Goal: Task Accomplishment & Management: Use online tool/utility

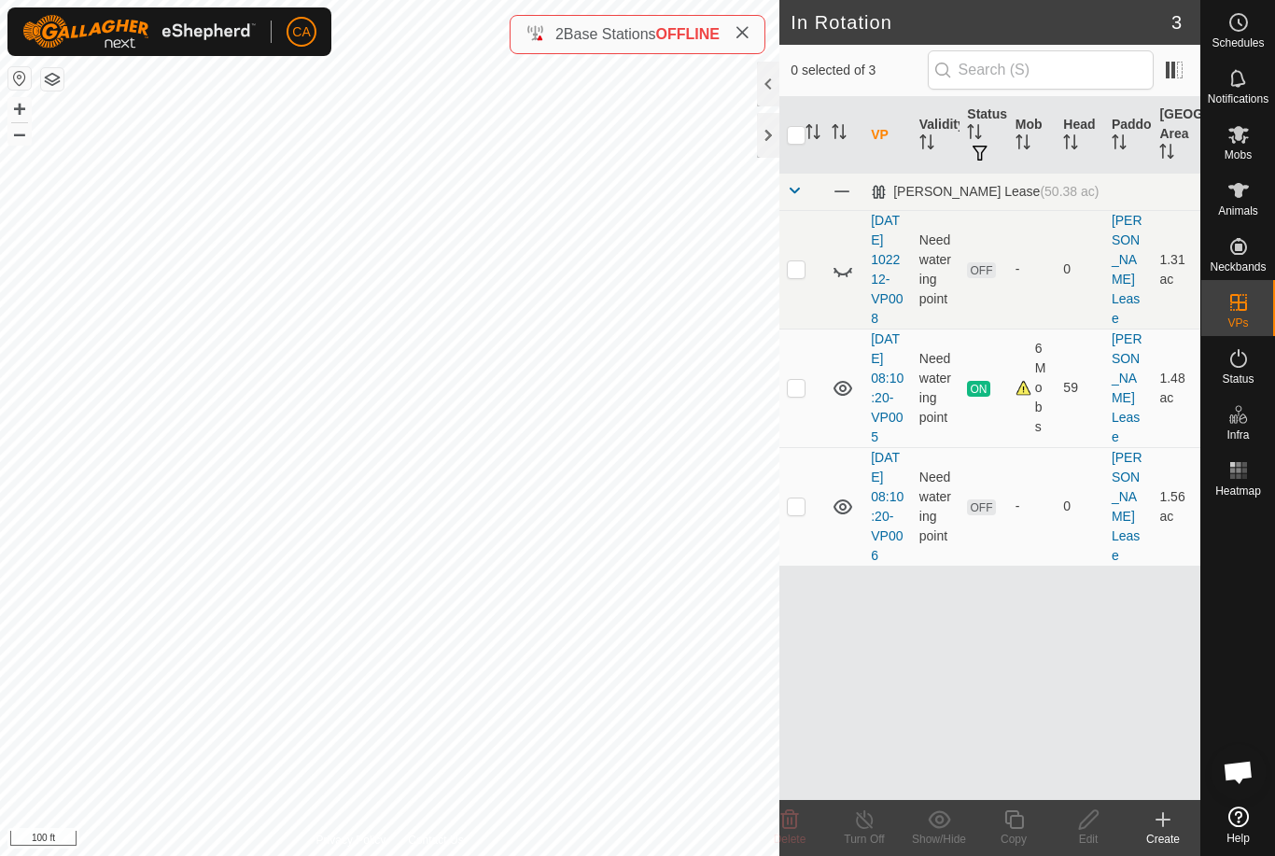
click at [800, 276] on p-checkbox at bounding box center [796, 268] width 19 height 15
click at [793, 829] on icon at bounding box center [790, 819] width 18 height 19
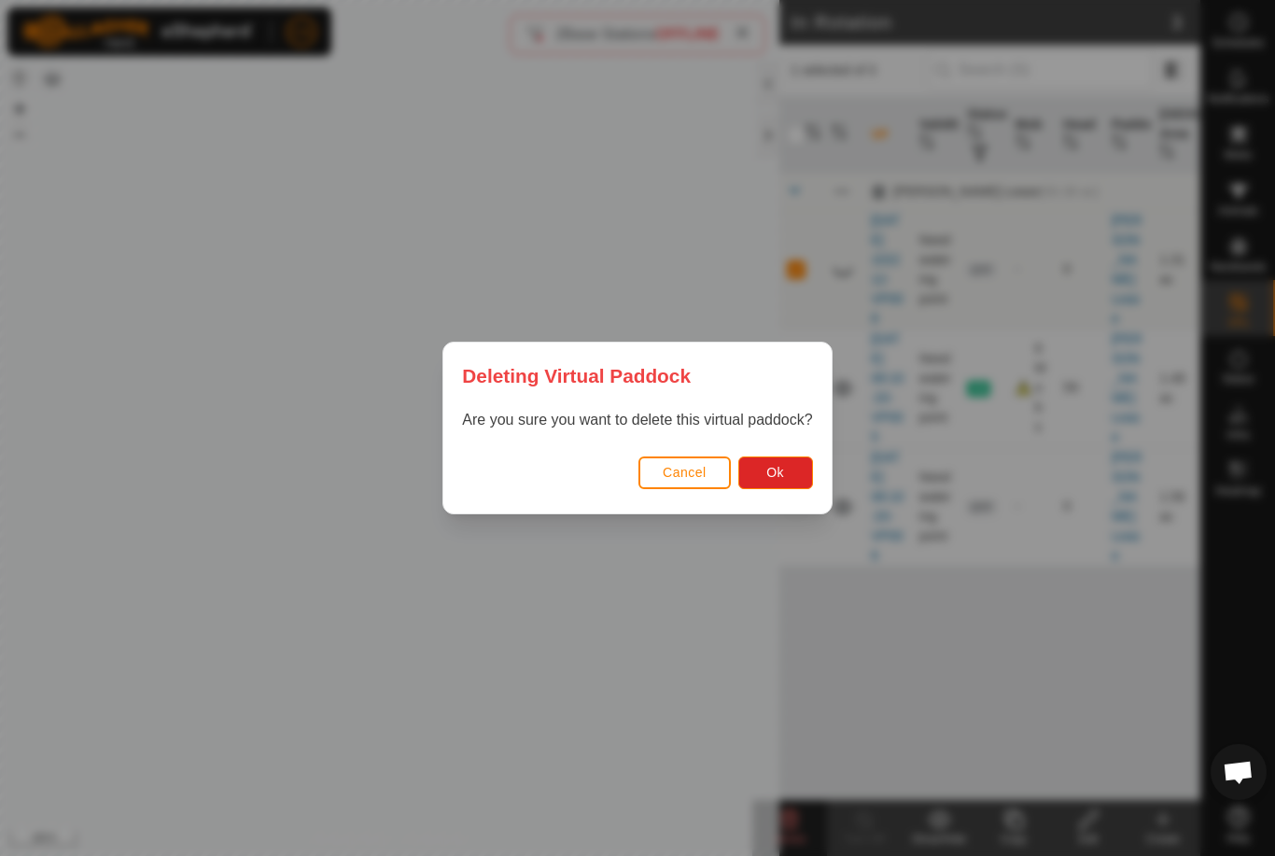
click at [784, 471] on span "Ok" at bounding box center [775, 472] width 18 height 15
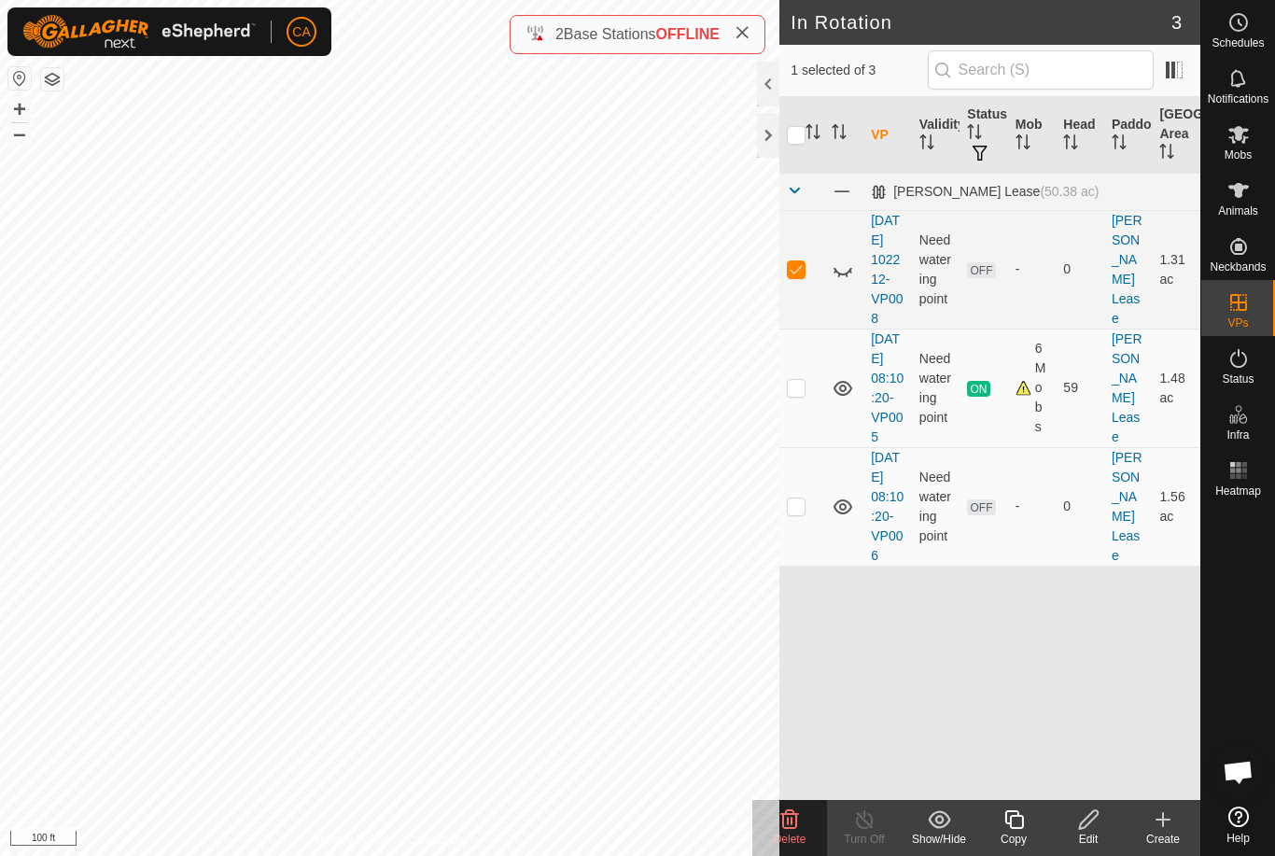
click at [835, 274] on icon at bounding box center [843, 270] width 22 height 22
click at [791, 820] on icon at bounding box center [790, 819] width 18 height 19
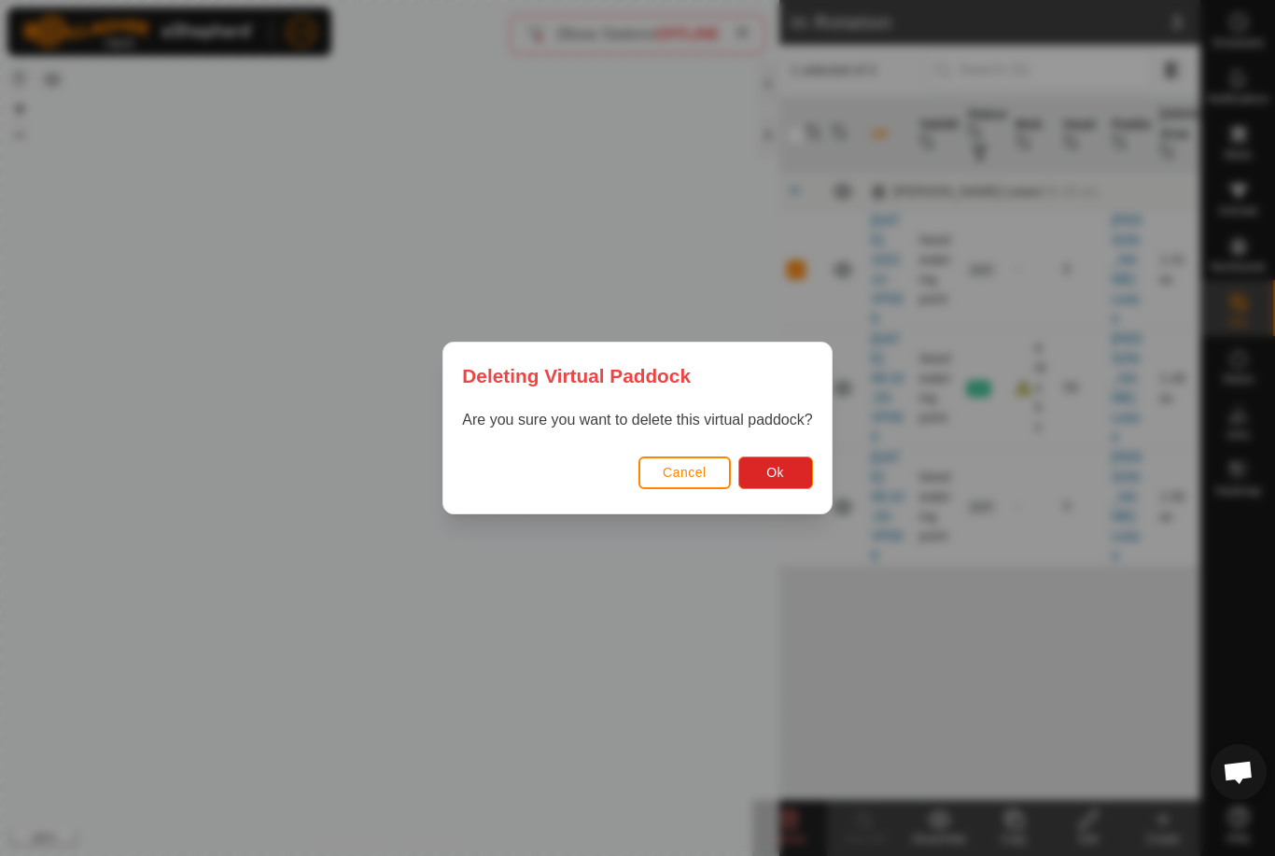
click at [783, 466] on span "Ok" at bounding box center [775, 472] width 18 height 15
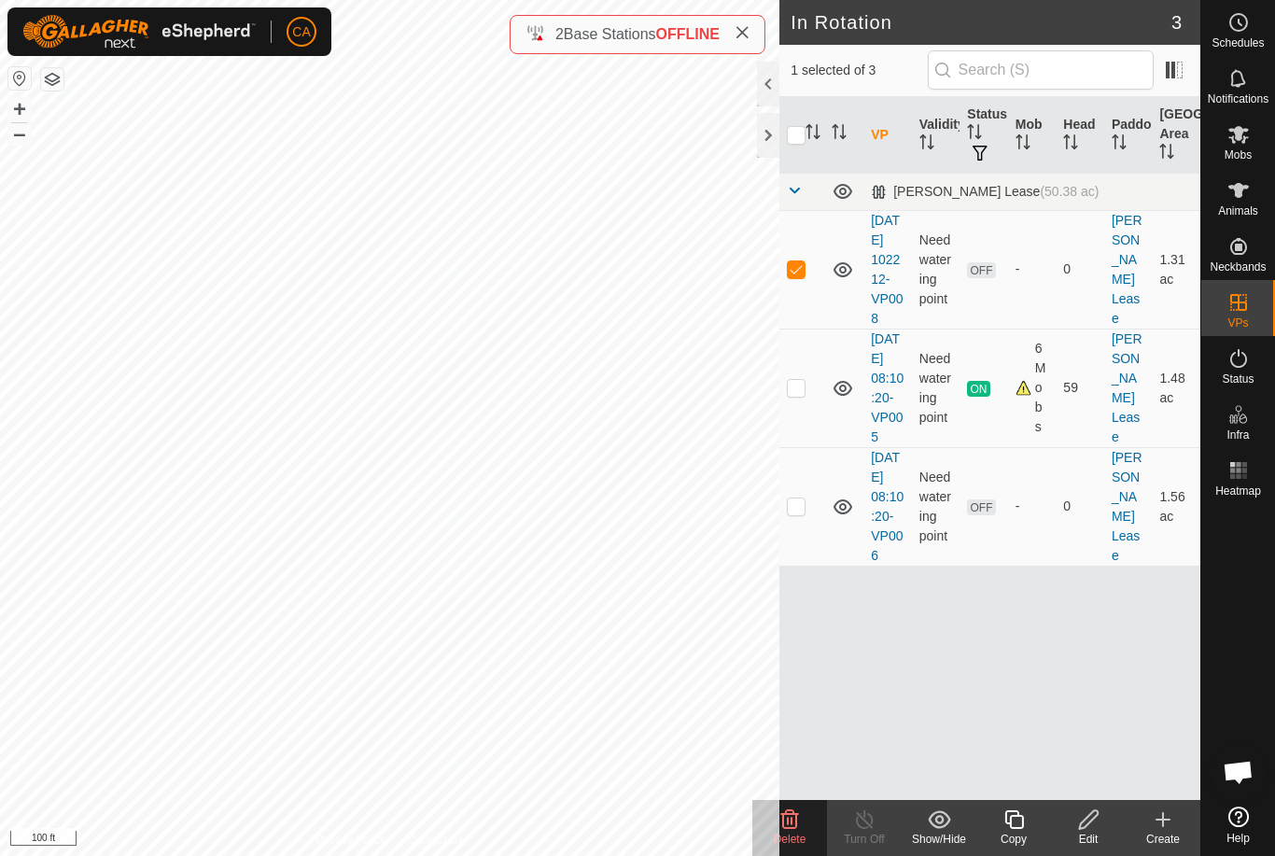
click at [786, 826] on icon at bounding box center [789, 819] width 22 height 22
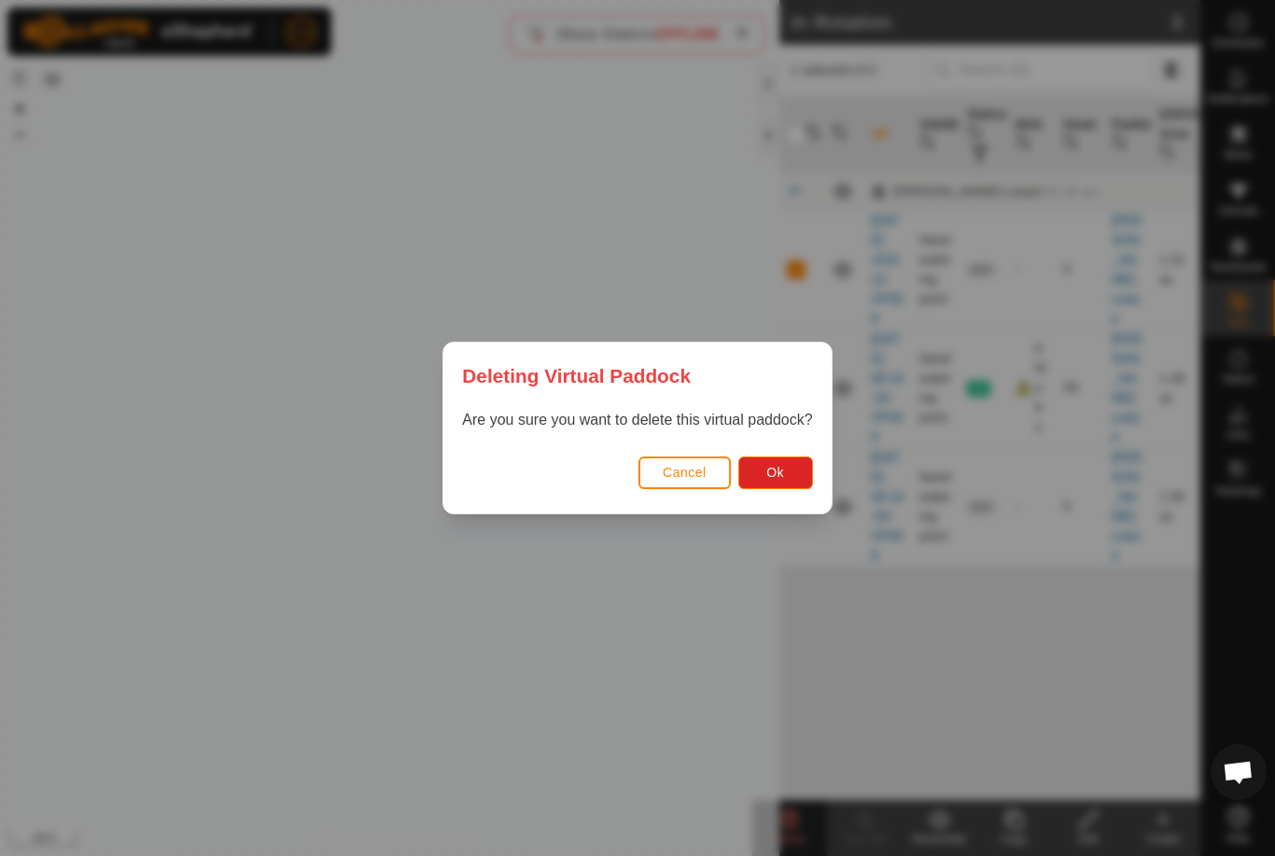
click at [783, 474] on span "Ok" at bounding box center [775, 472] width 18 height 15
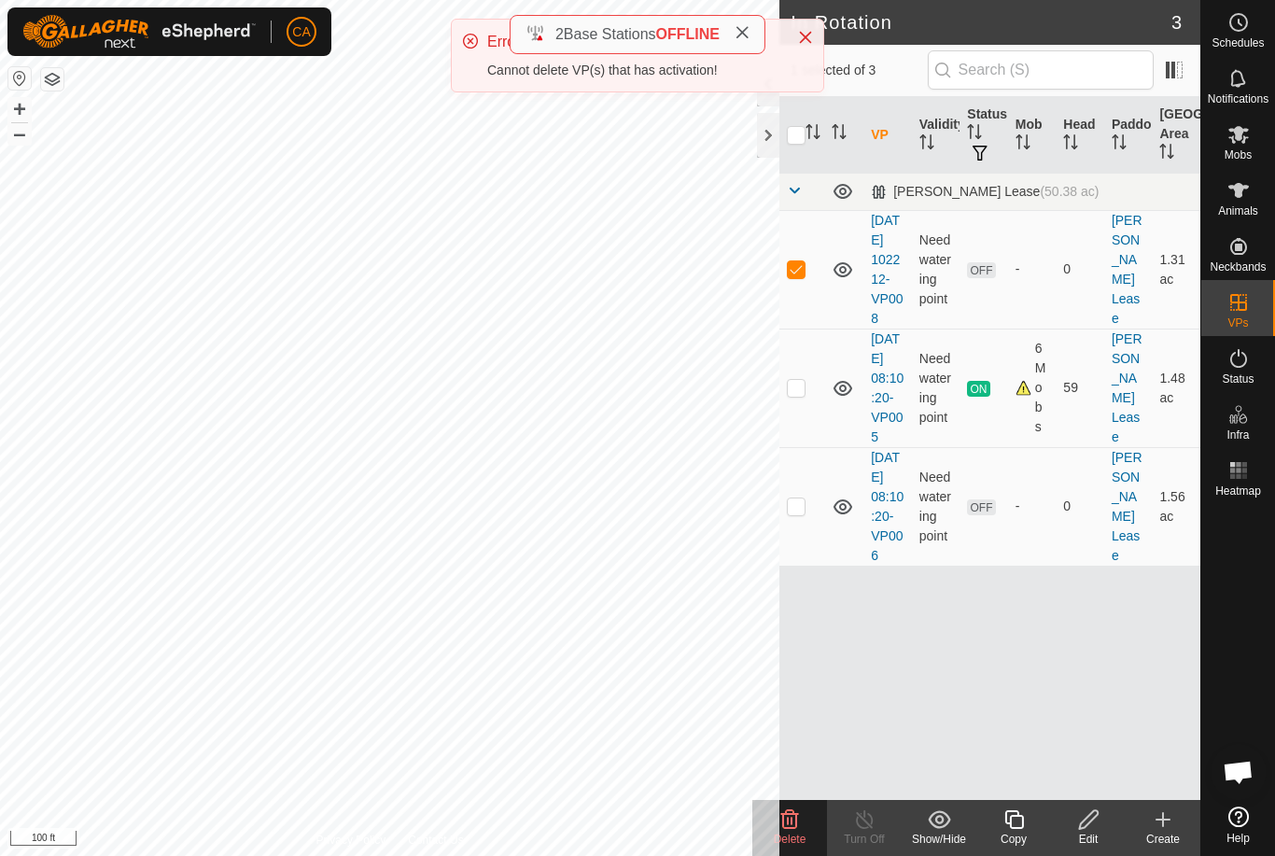
click at [749, 24] on span at bounding box center [742, 34] width 15 height 22
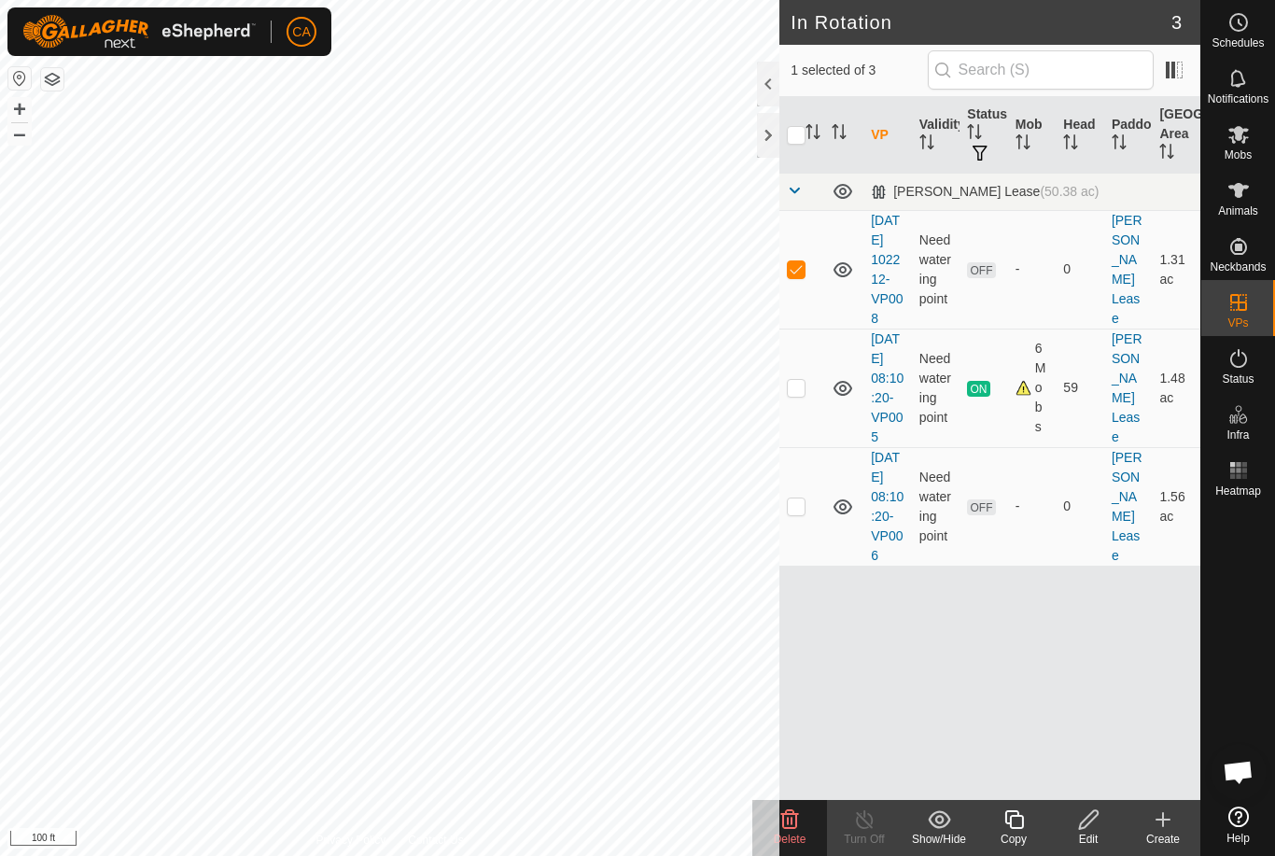
click at [798, 276] on p-checkbox at bounding box center [796, 268] width 19 height 15
checkbox input "false"
click at [848, 281] on icon at bounding box center [843, 270] width 22 height 22
click at [802, 513] on p-checkbox at bounding box center [796, 505] width 19 height 15
click at [796, 513] on p-checkbox at bounding box center [796, 505] width 19 height 15
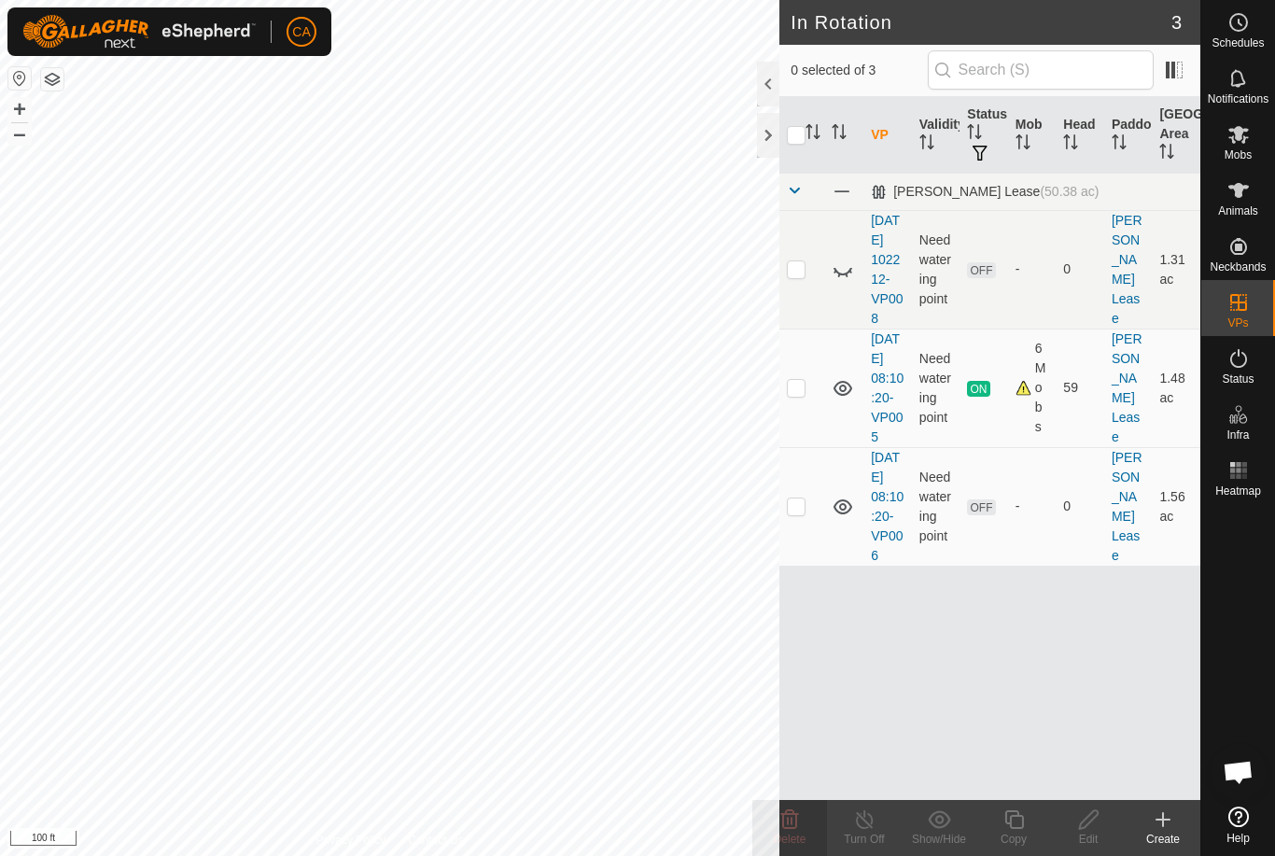
click at [794, 513] on p-checkbox at bounding box center [796, 505] width 19 height 15
click at [792, 830] on icon at bounding box center [789, 819] width 22 height 22
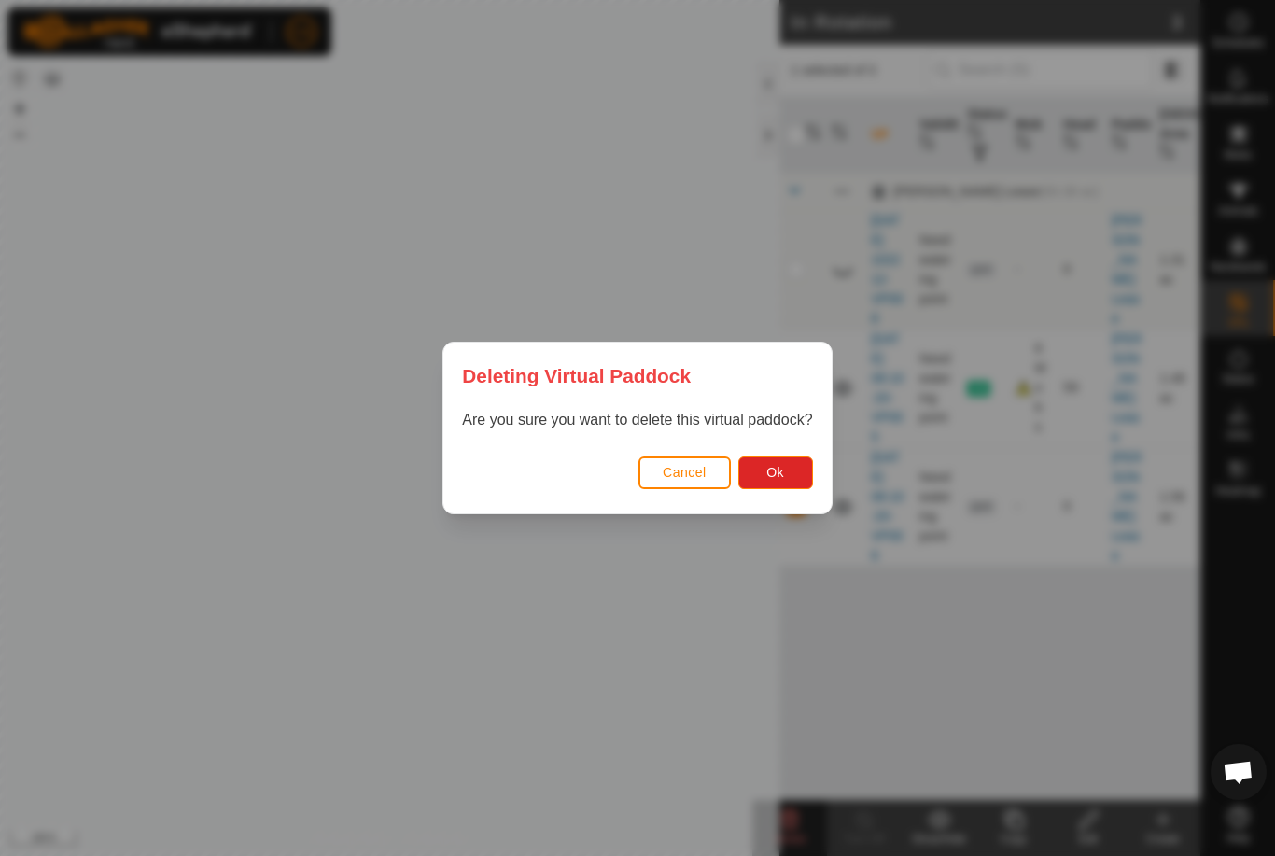
click at [785, 471] on button "Ok" at bounding box center [775, 472] width 75 height 33
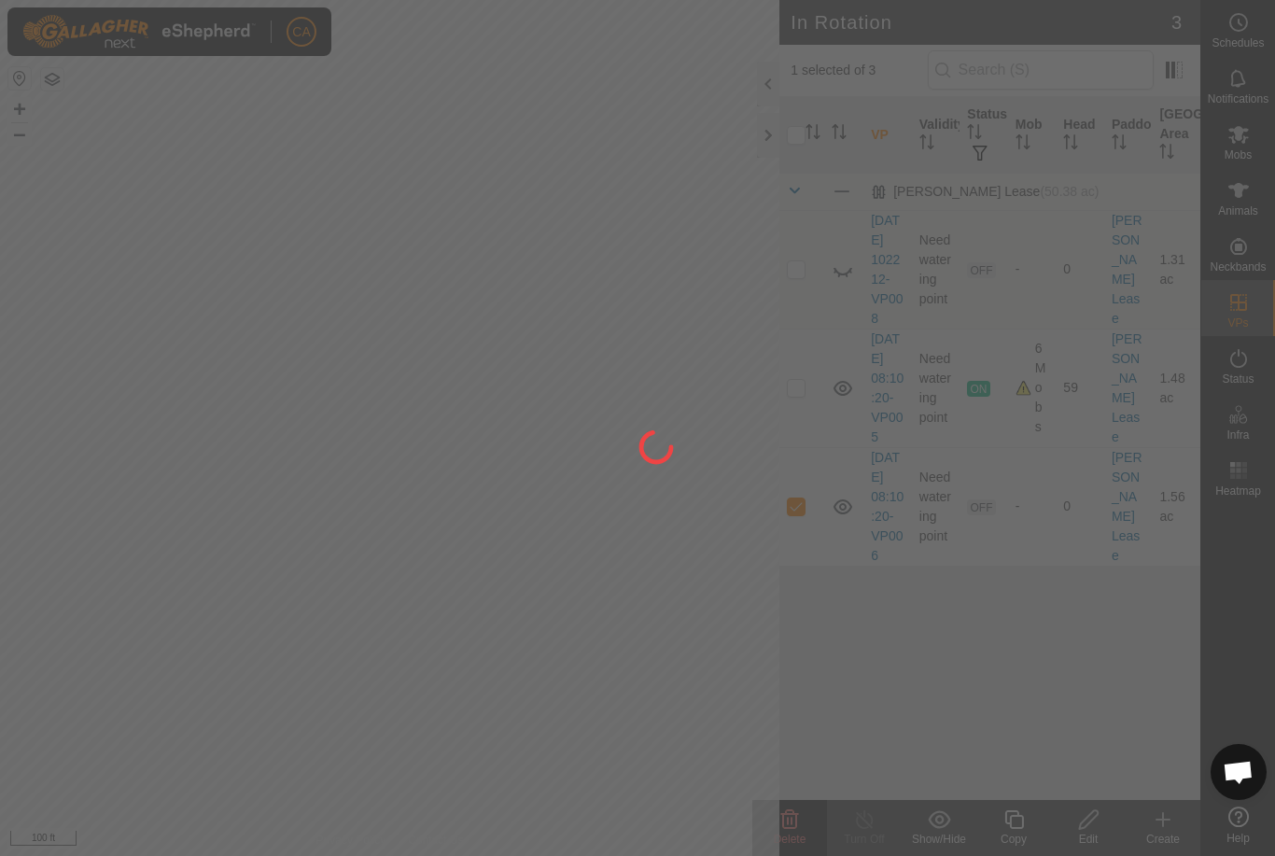
checkbox input "false"
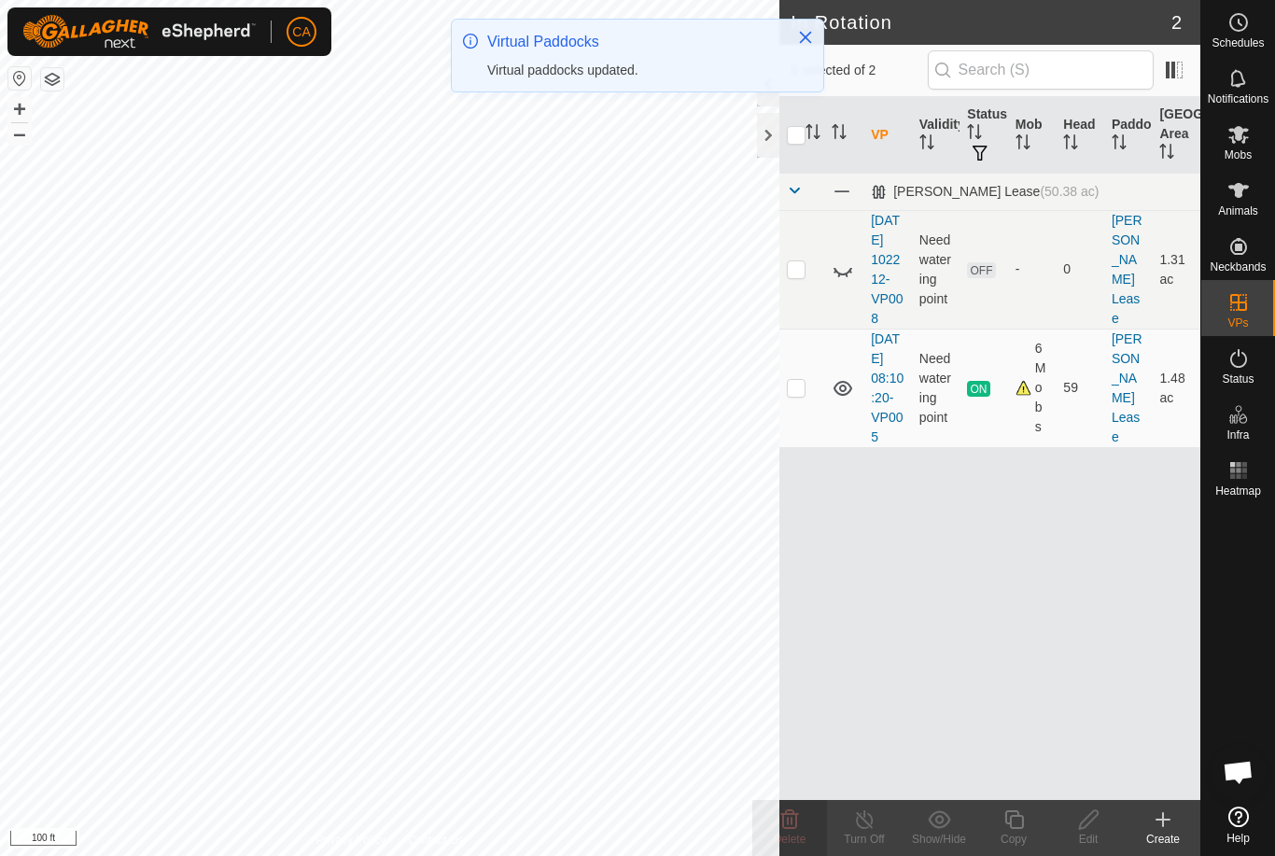
click at [813, 33] on button "Close" at bounding box center [805, 37] width 26 height 26
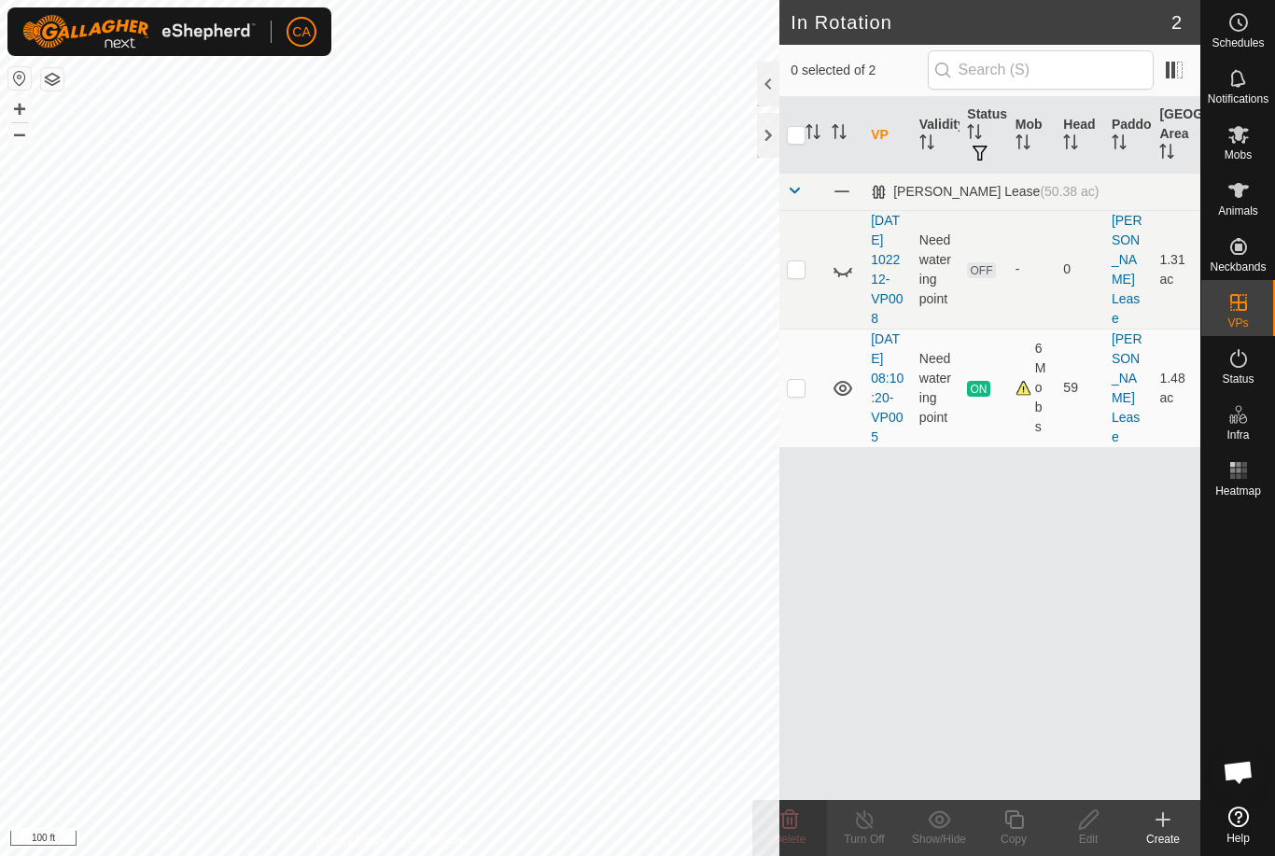
click at [806, 280] on td at bounding box center [801, 269] width 45 height 119
click at [814, 287] on td at bounding box center [801, 269] width 45 height 119
checkbox input "false"
click at [795, 427] on td at bounding box center [801, 388] width 45 height 119
checkbox input "true"
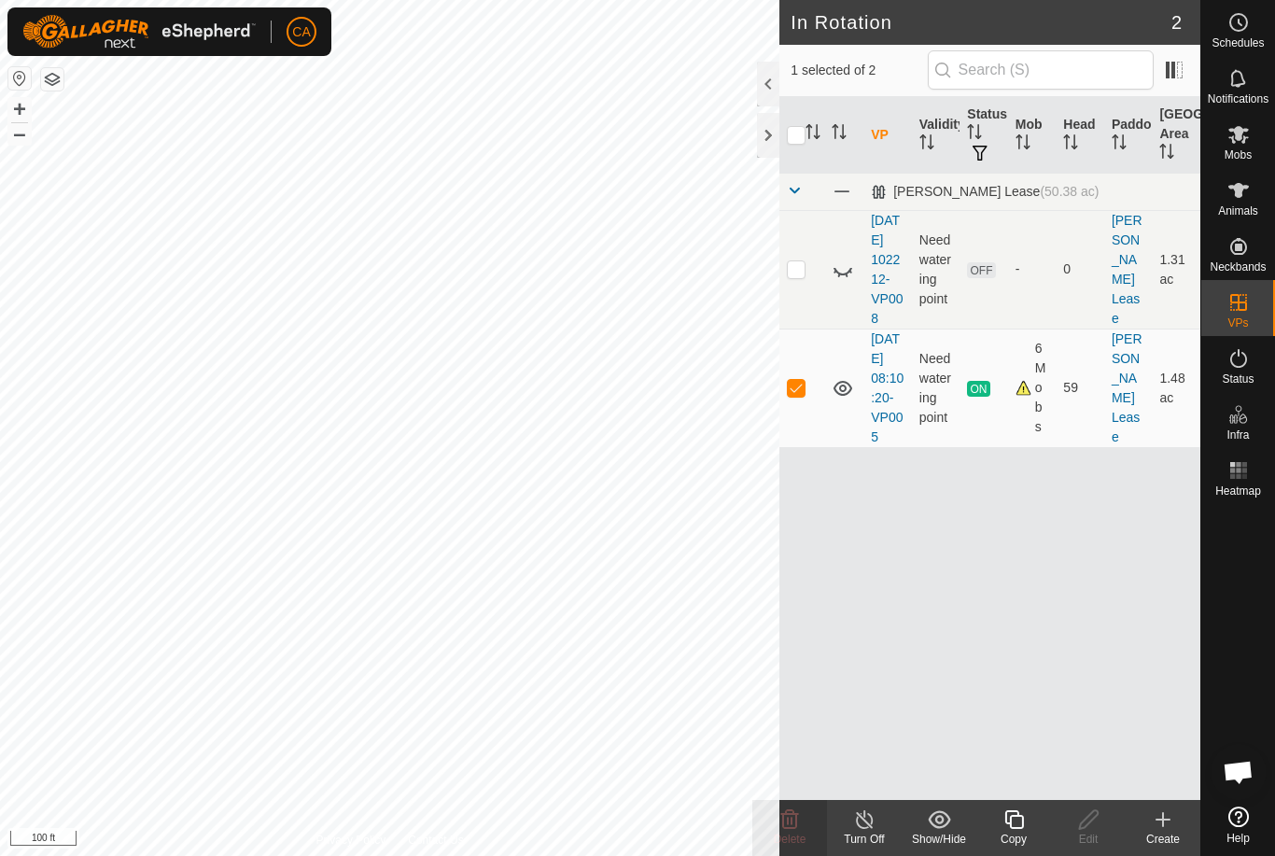
click at [1015, 823] on icon at bounding box center [1013, 819] width 23 height 22
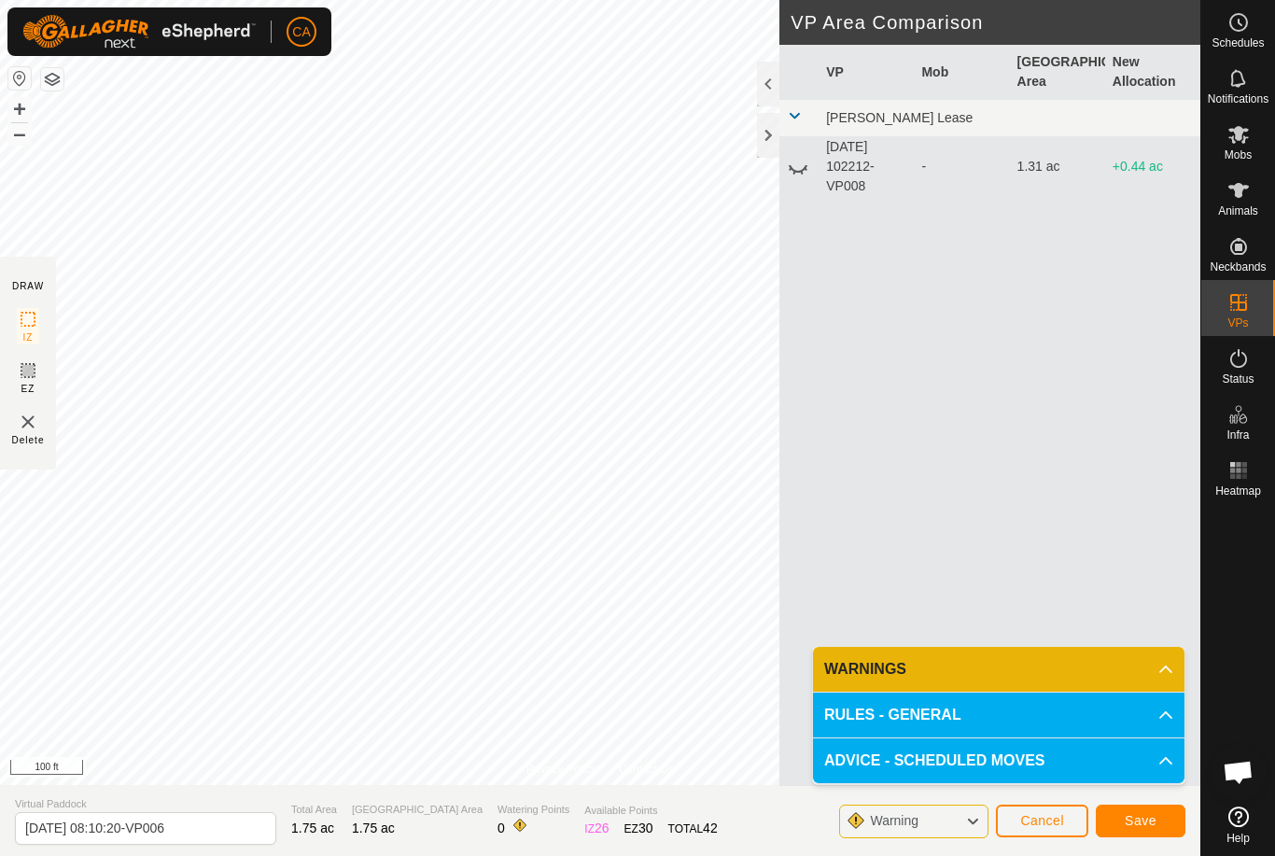
click at [1133, 819] on span "Save" at bounding box center [1141, 820] width 32 height 15
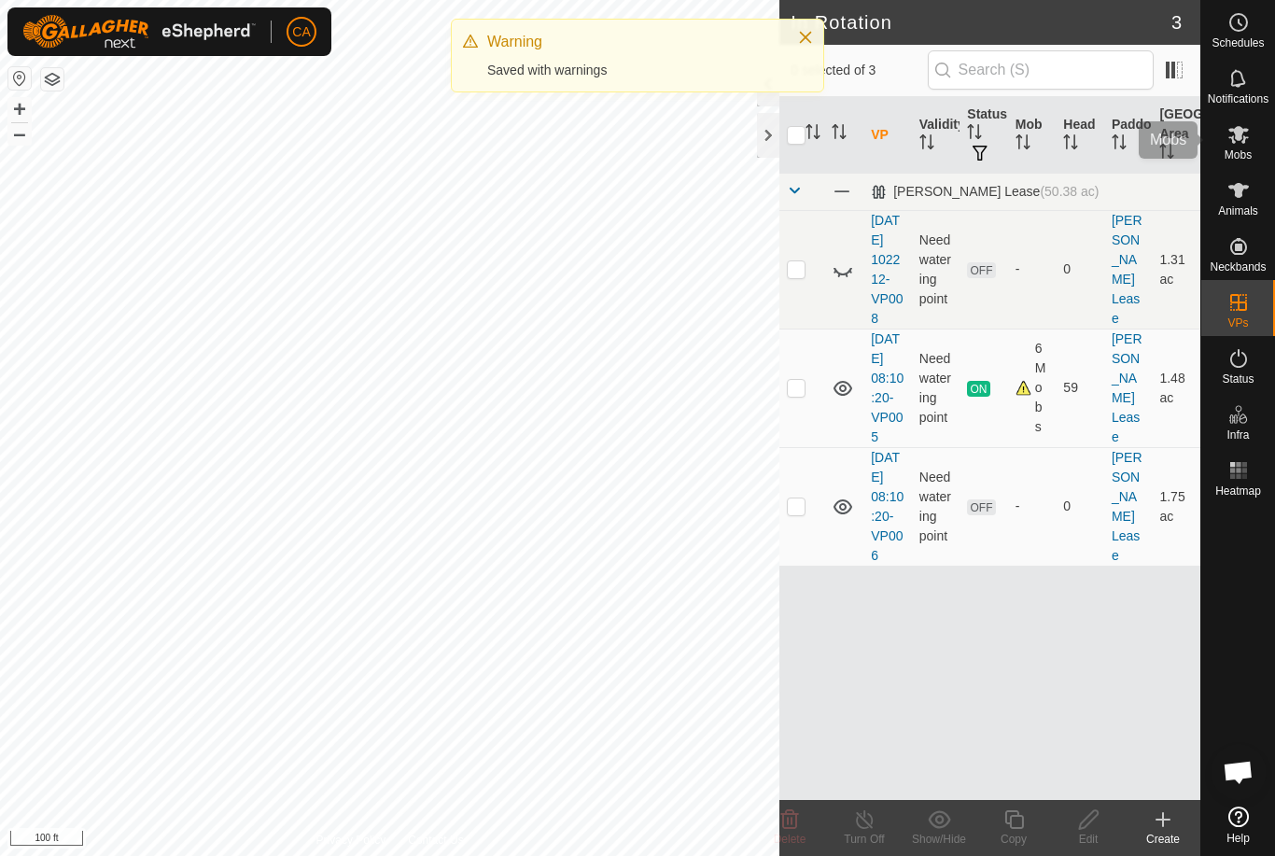
click at [1241, 136] on icon at bounding box center [1238, 135] width 21 height 18
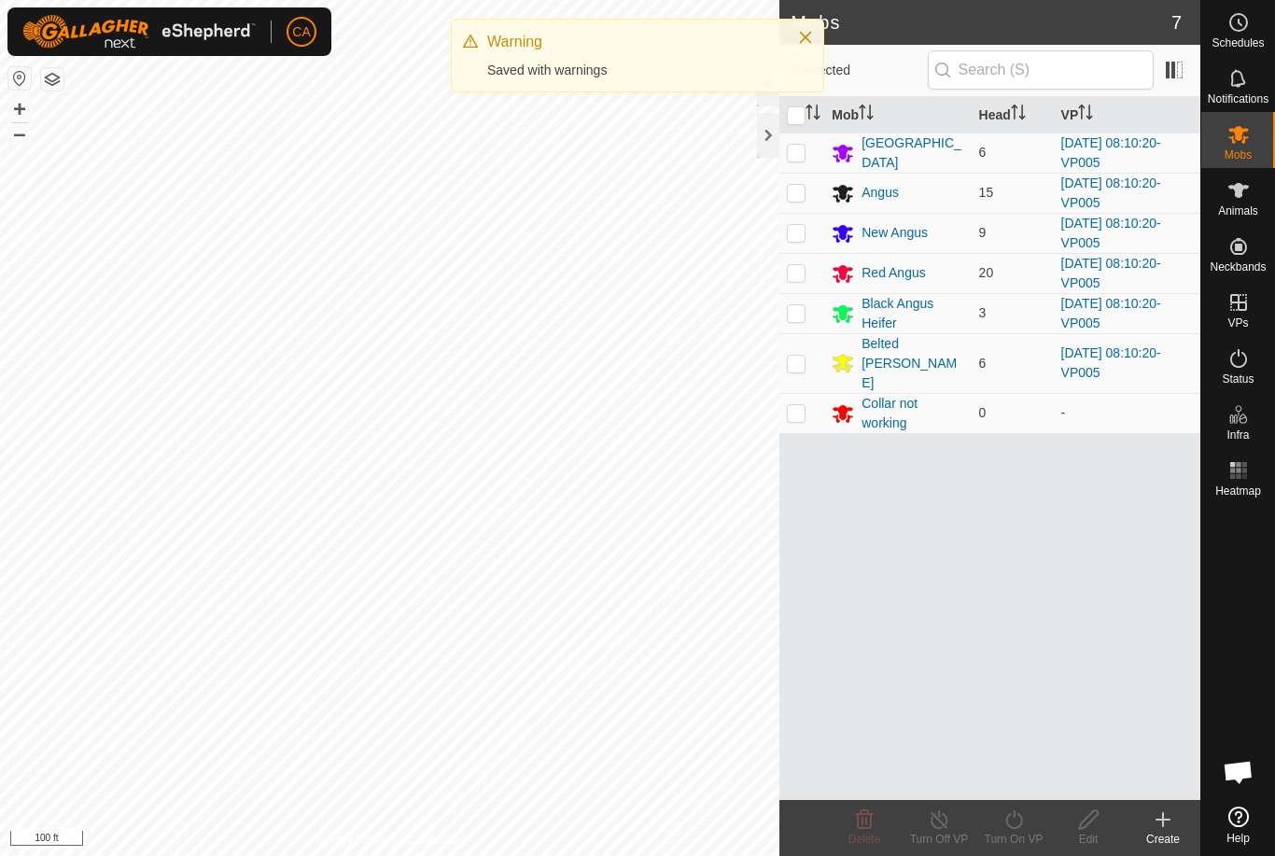
click at [796, 112] on input "checkbox" at bounding box center [796, 115] width 19 height 19
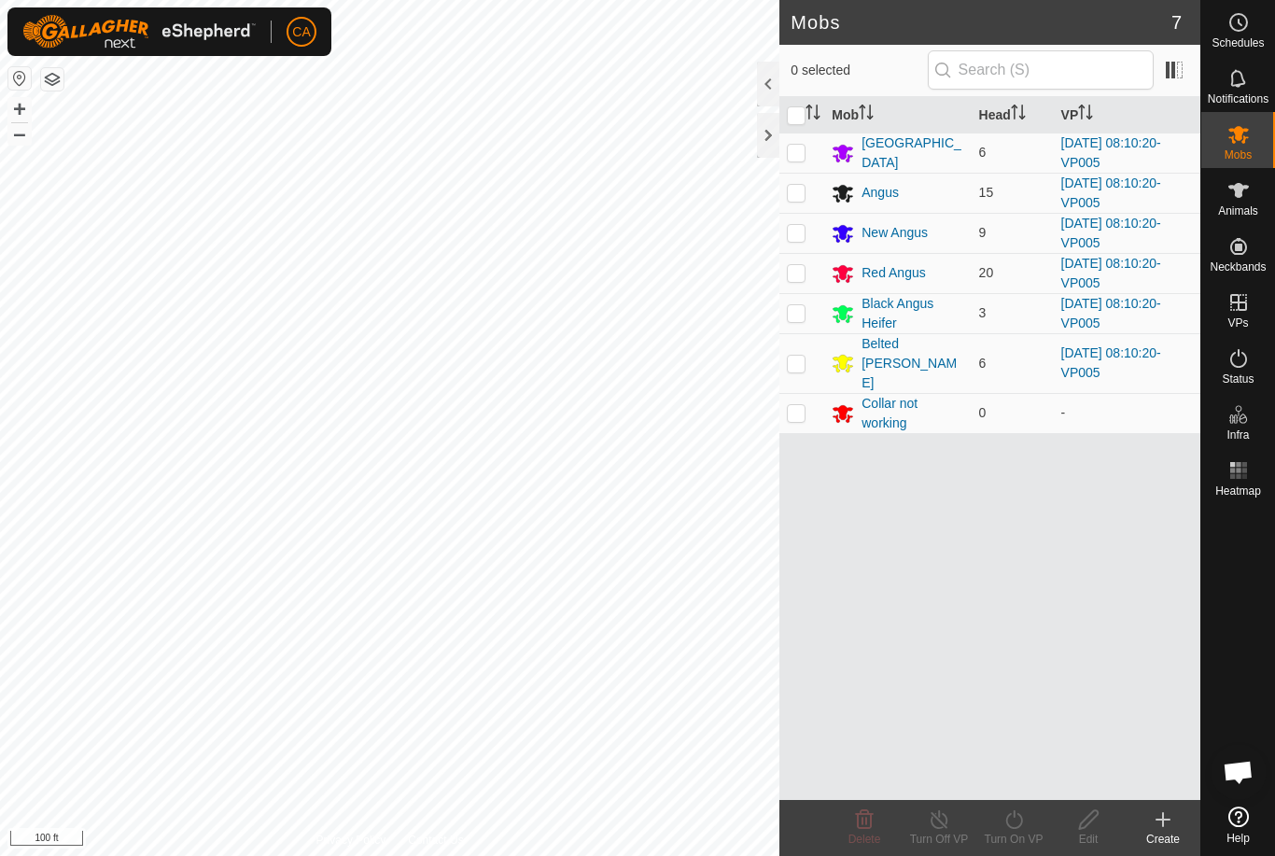
click at [795, 119] on input "checkbox" at bounding box center [796, 115] width 19 height 19
checkbox input "false"
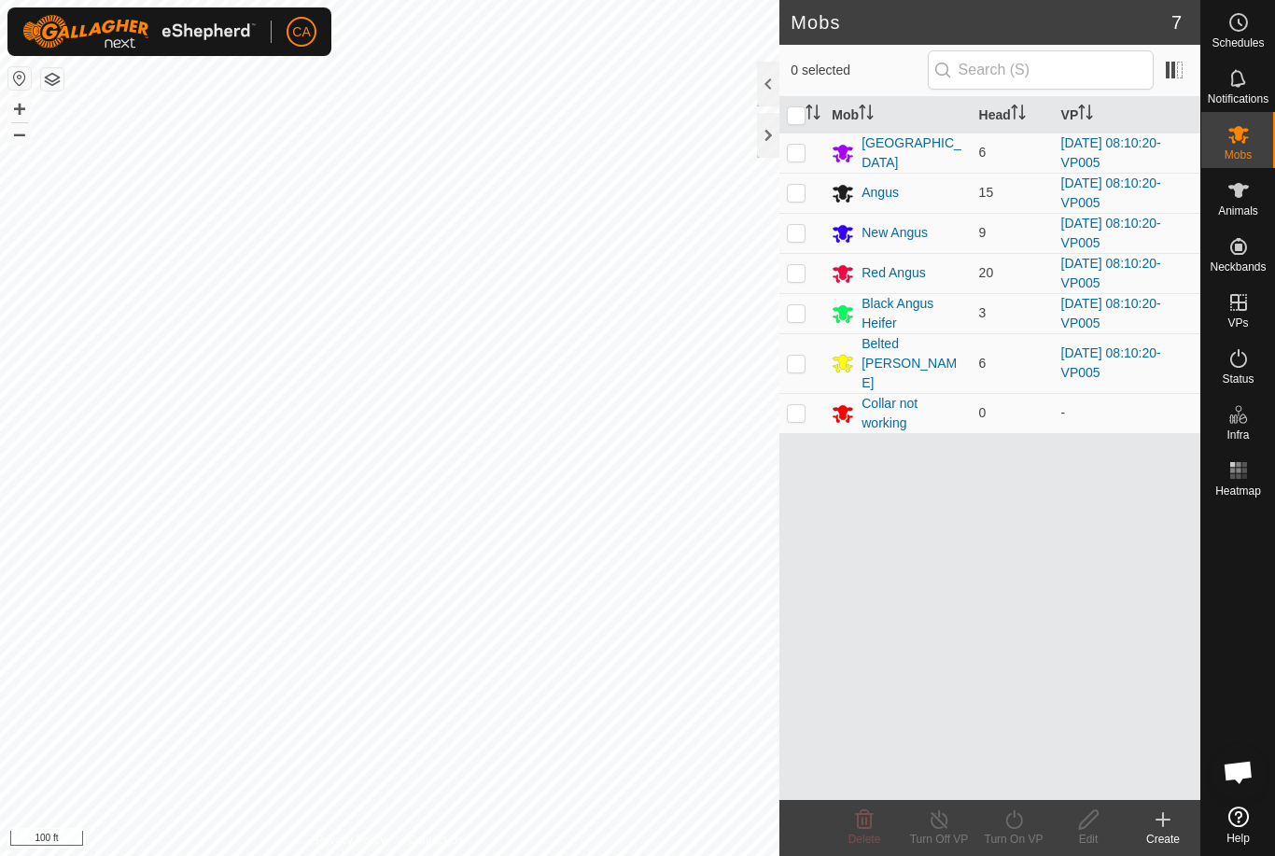
checkbox input "false"
click at [802, 123] on input "checkbox" at bounding box center [796, 115] width 19 height 19
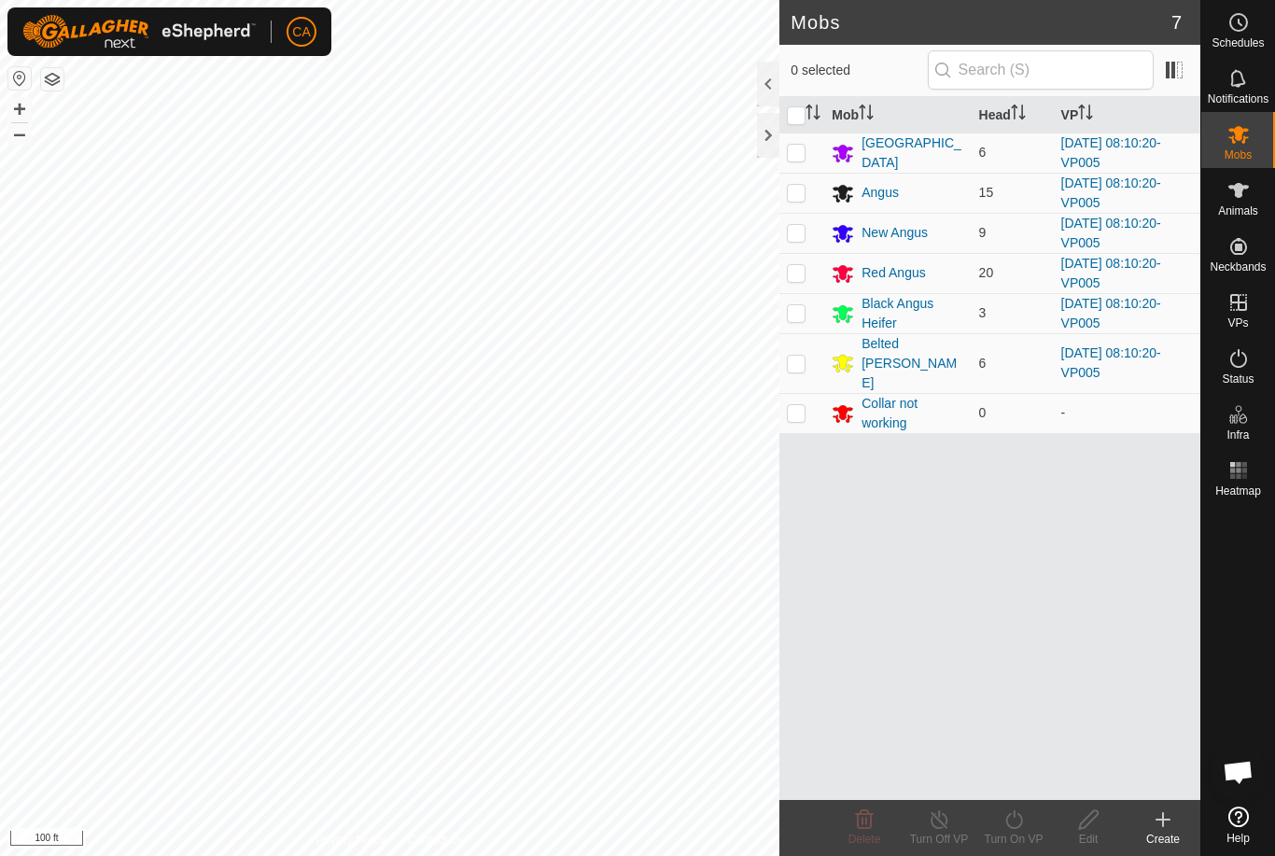
checkbox input "true"
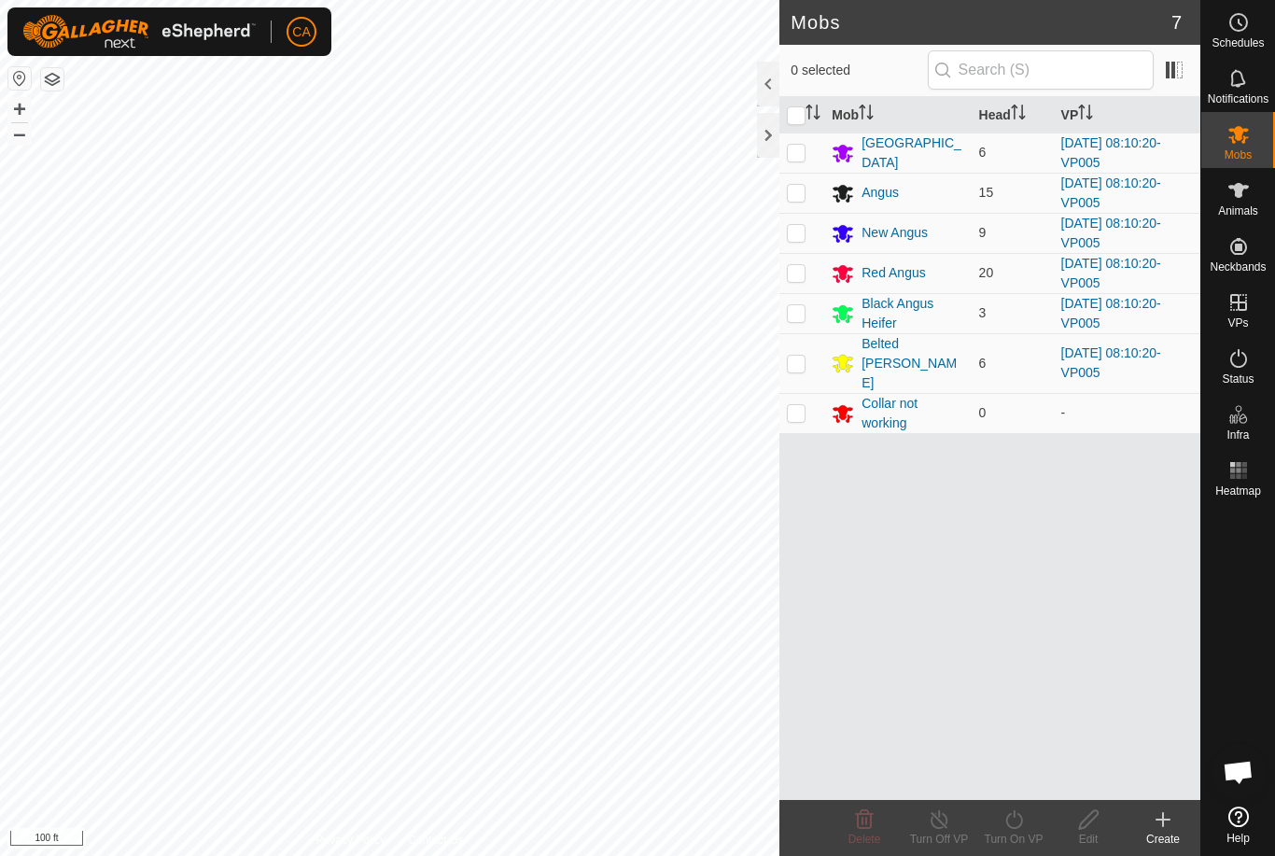
checkbox input "true"
click at [805, 405] on p-checkbox at bounding box center [796, 412] width 19 height 15
checkbox input "false"
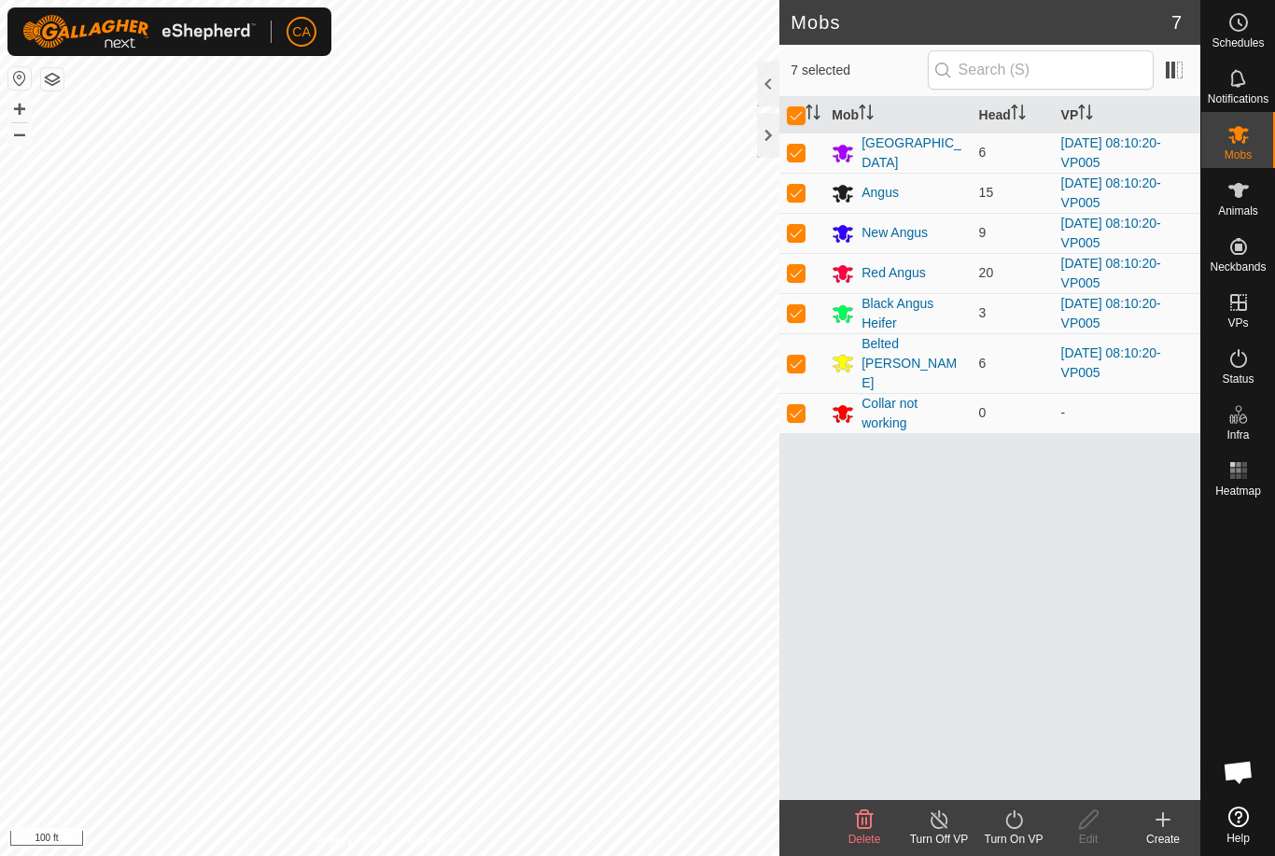
checkbox input "false"
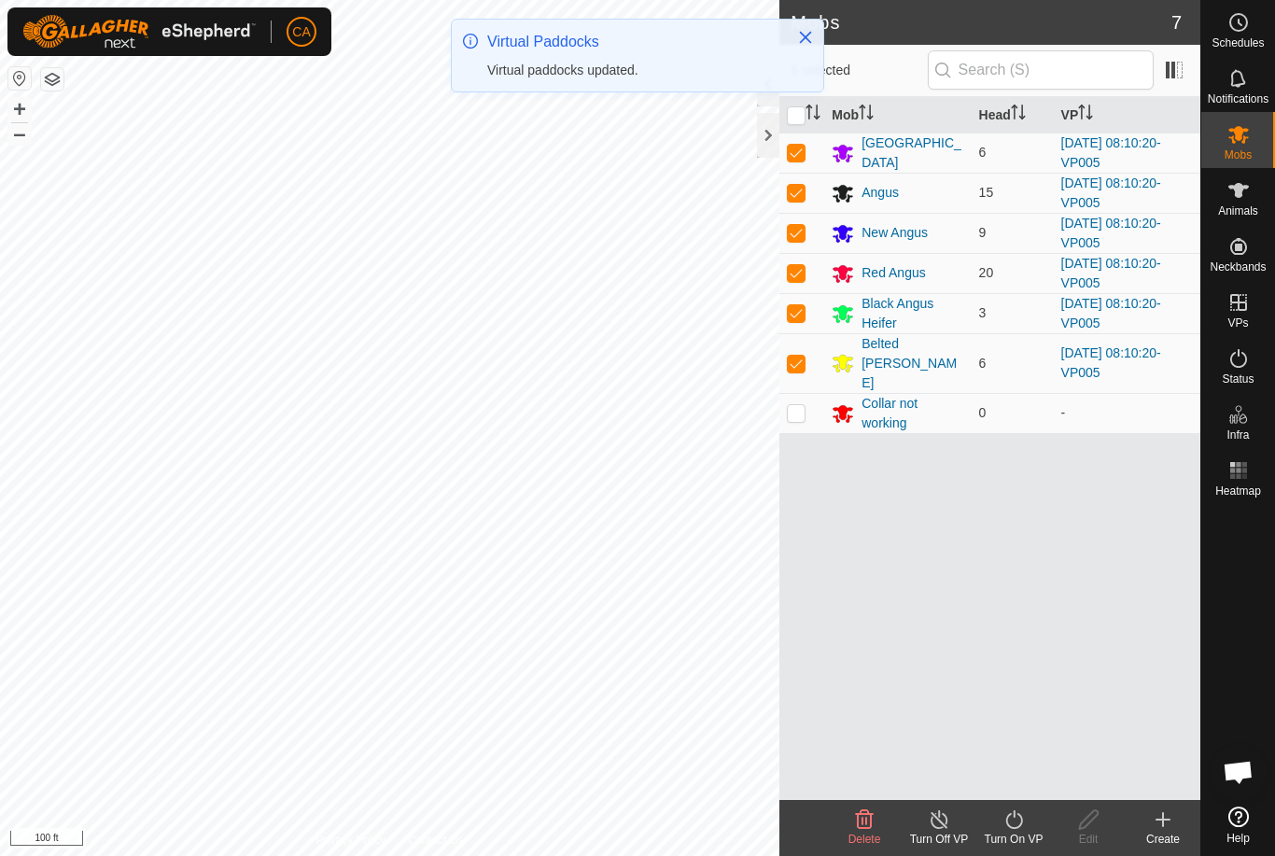
click at [1024, 828] on icon at bounding box center [1013, 819] width 23 height 22
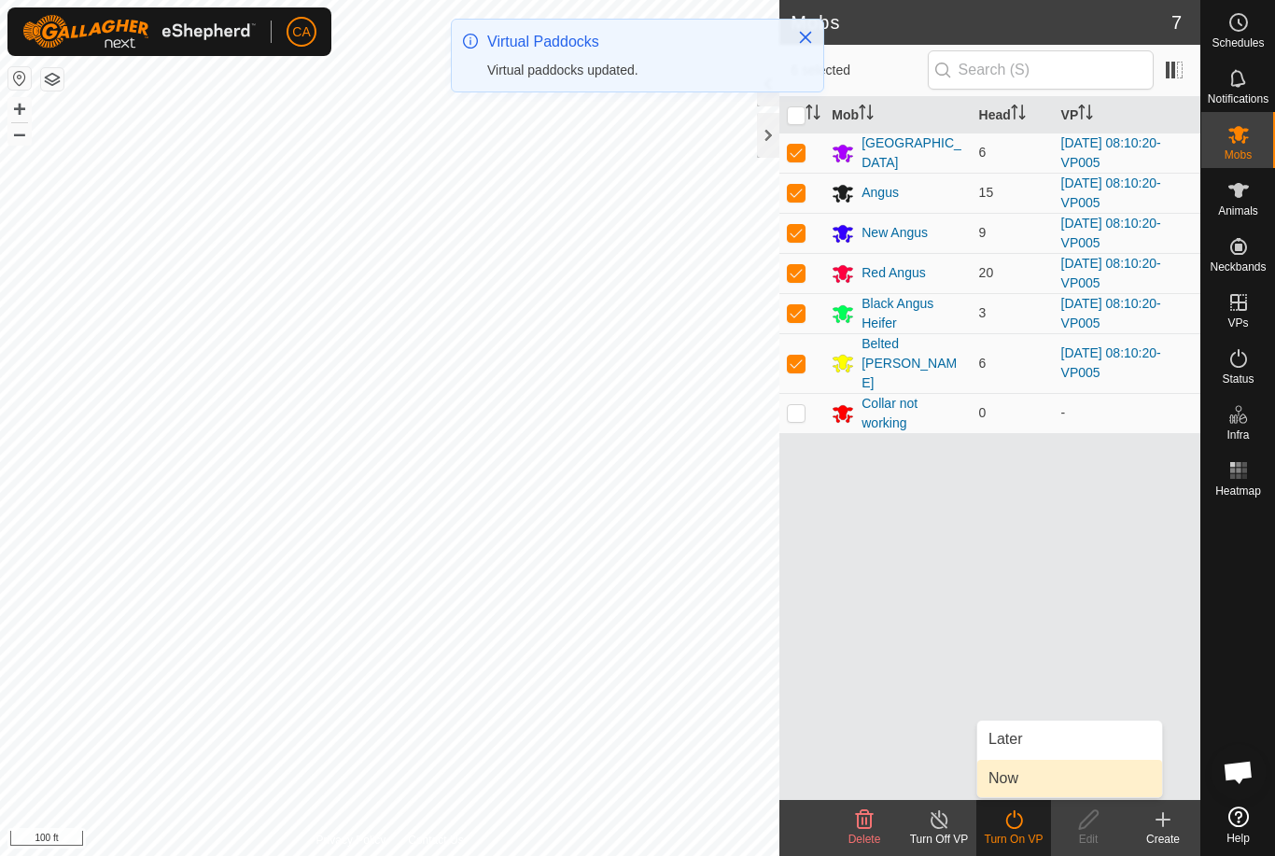
click at [1010, 776] on span "Now" at bounding box center [1003, 778] width 30 height 22
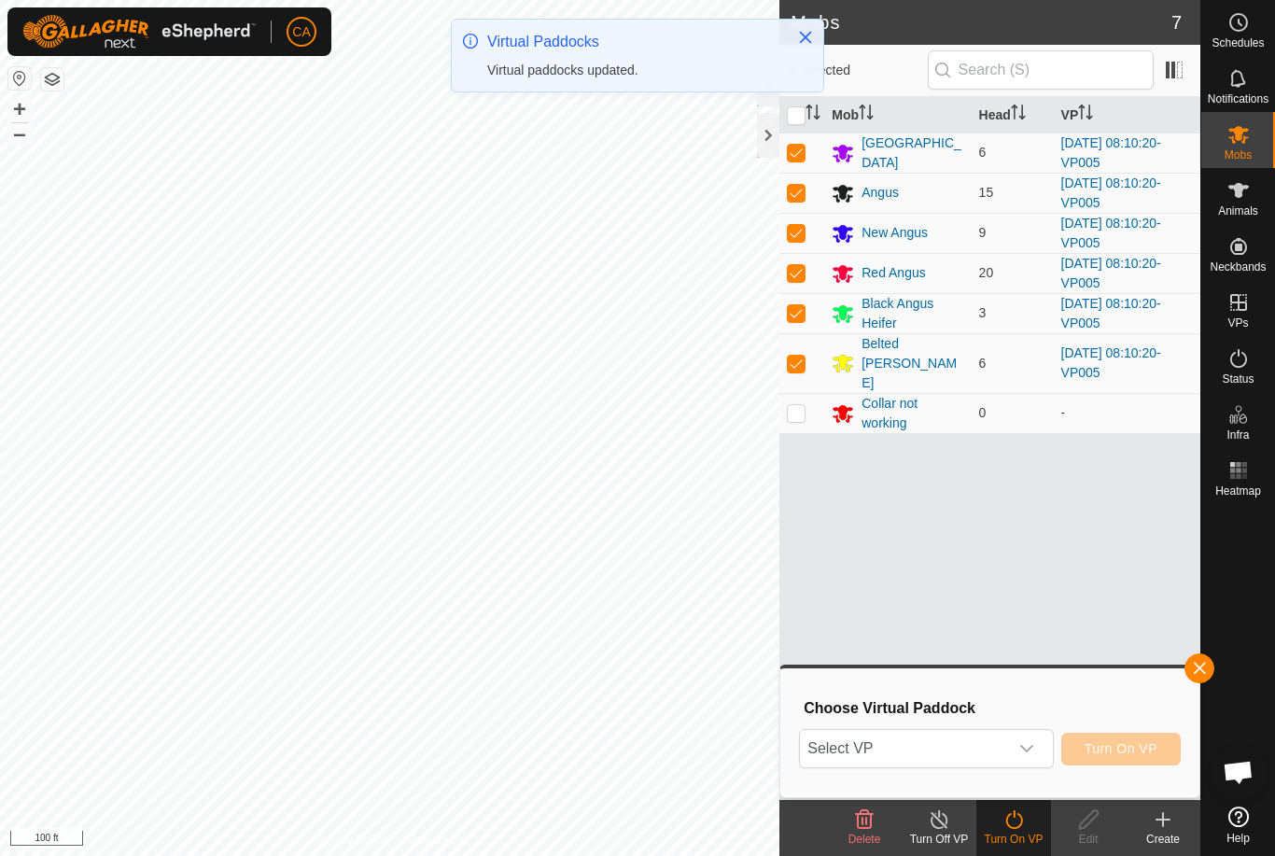
click at [958, 739] on span "Select VP" at bounding box center [903, 748] width 207 height 37
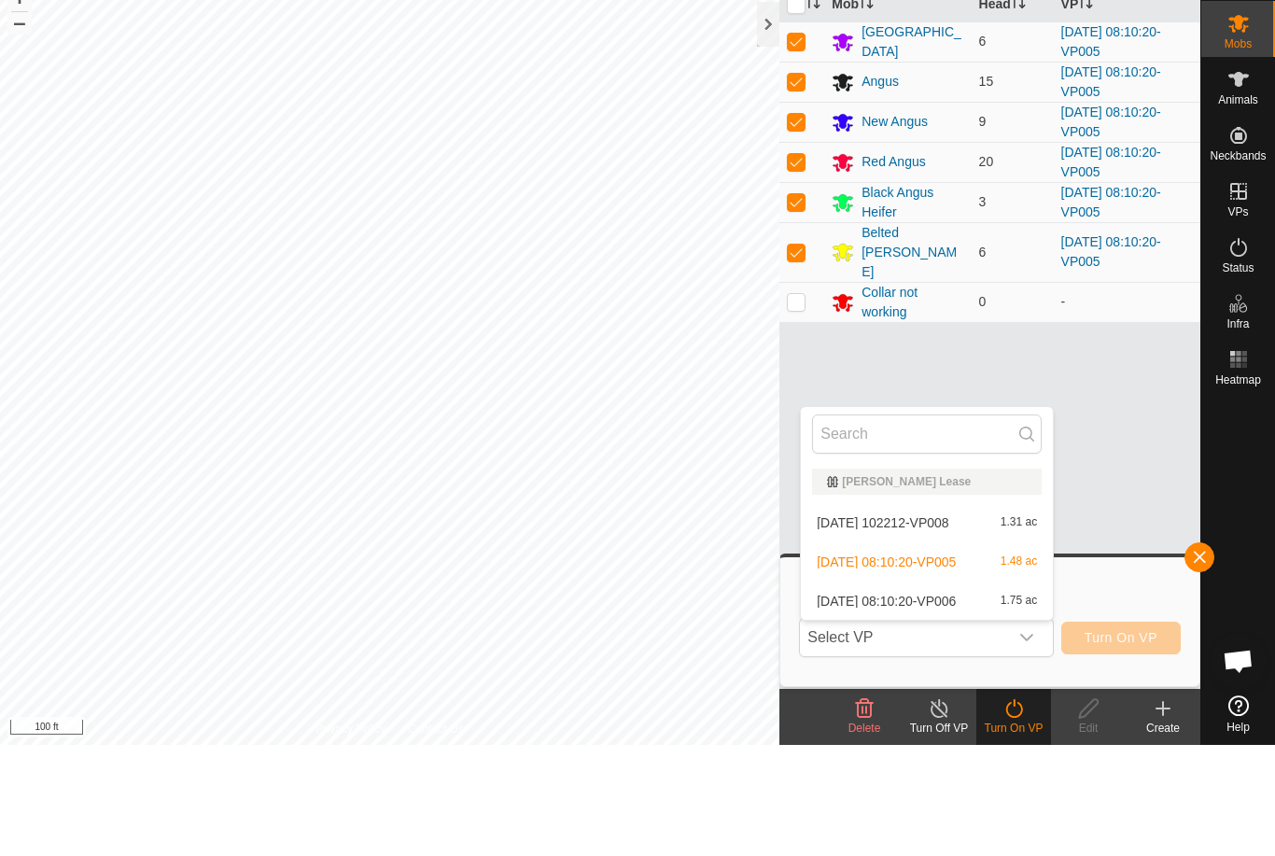
click at [802, 405] on p-checkbox at bounding box center [796, 412] width 19 height 15
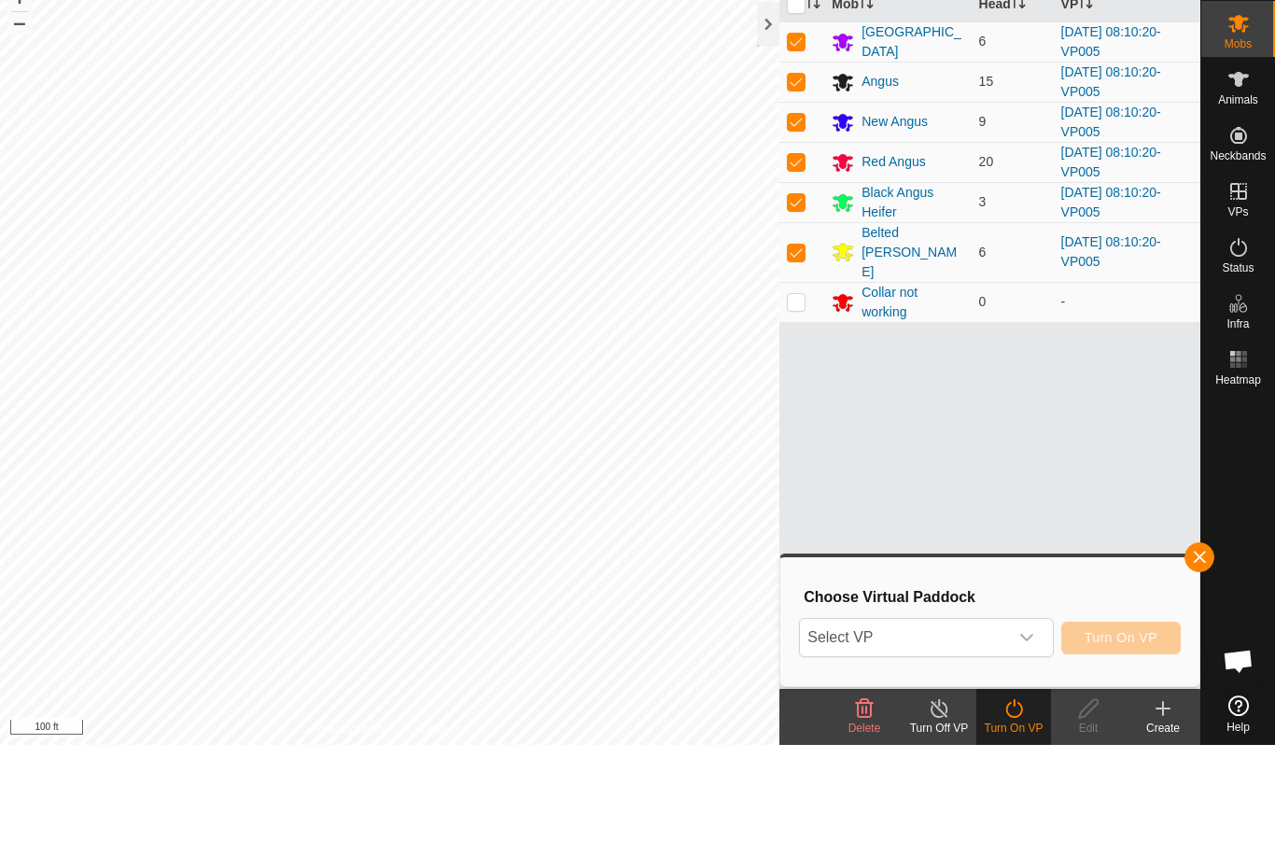
checkbox input "true"
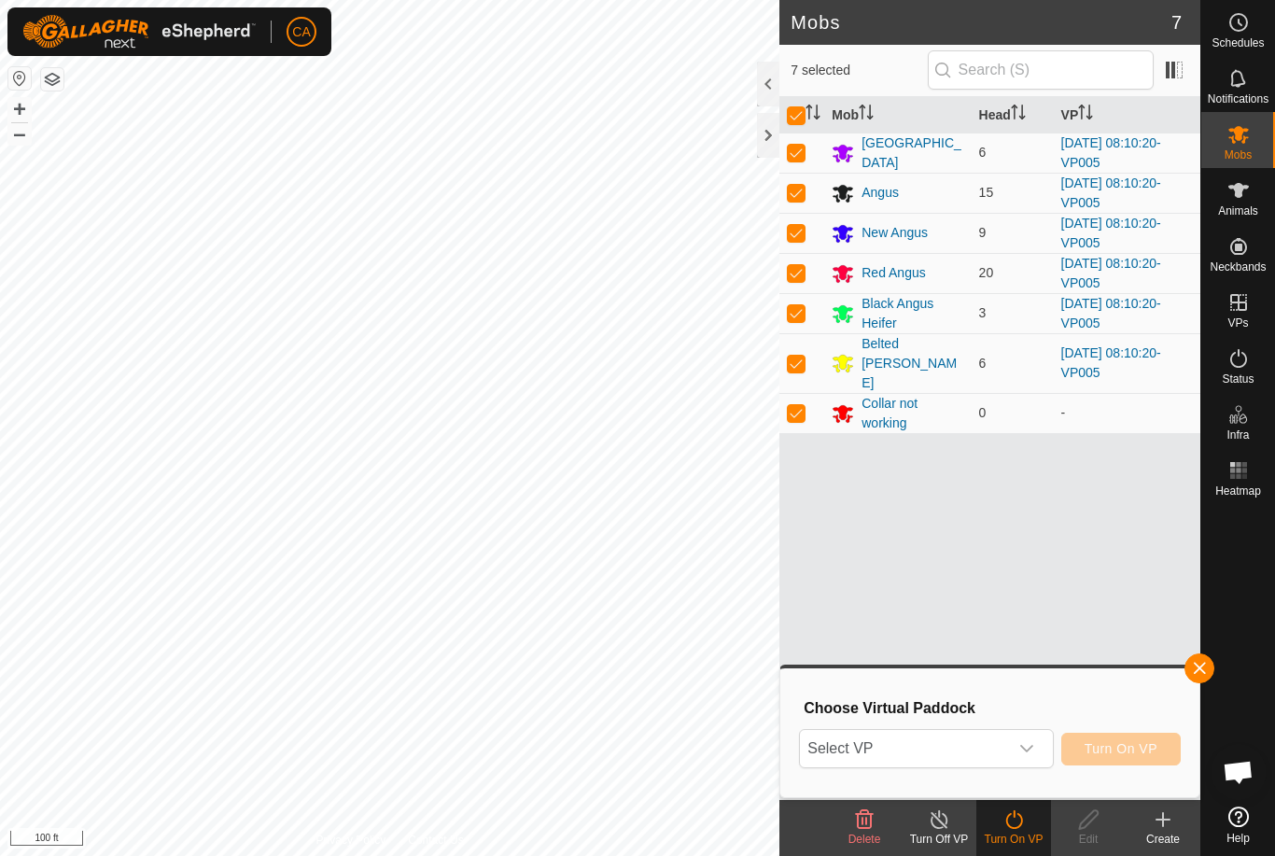
click at [918, 738] on span "Select VP" at bounding box center [903, 748] width 207 height 37
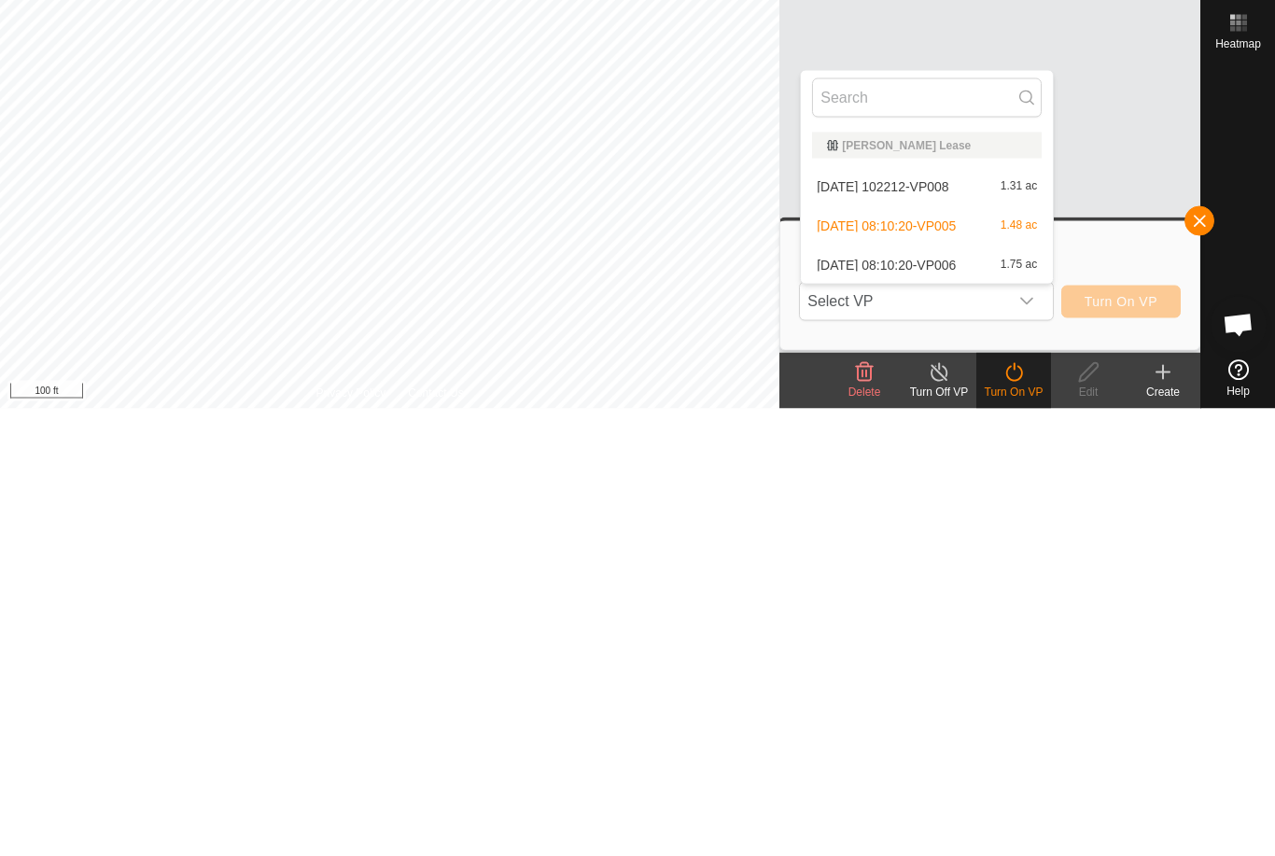
click at [956, 706] on span "[DATE] 08:10:20-VP006" at bounding box center [886, 712] width 139 height 13
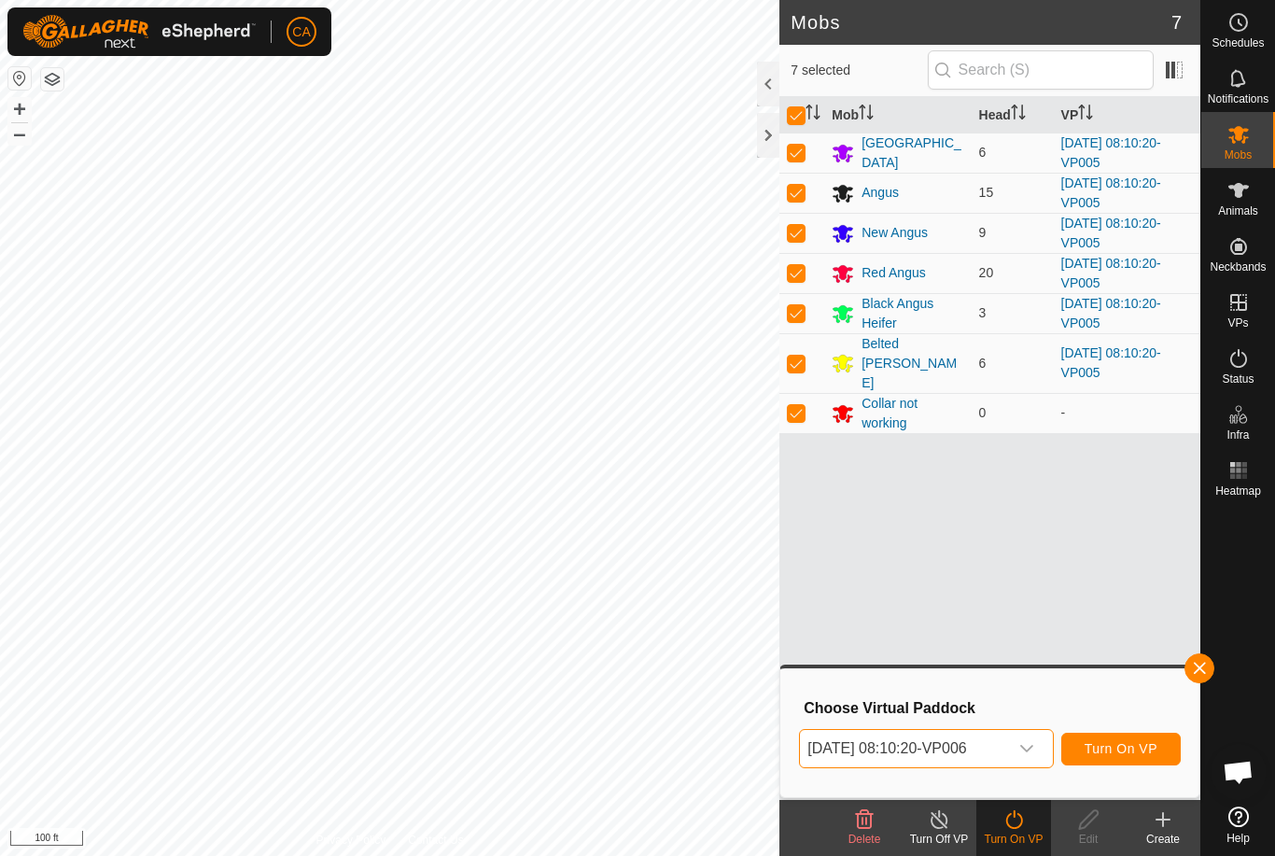
click at [1104, 755] on span "Turn On VP" at bounding box center [1121, 748] width 73 height 15
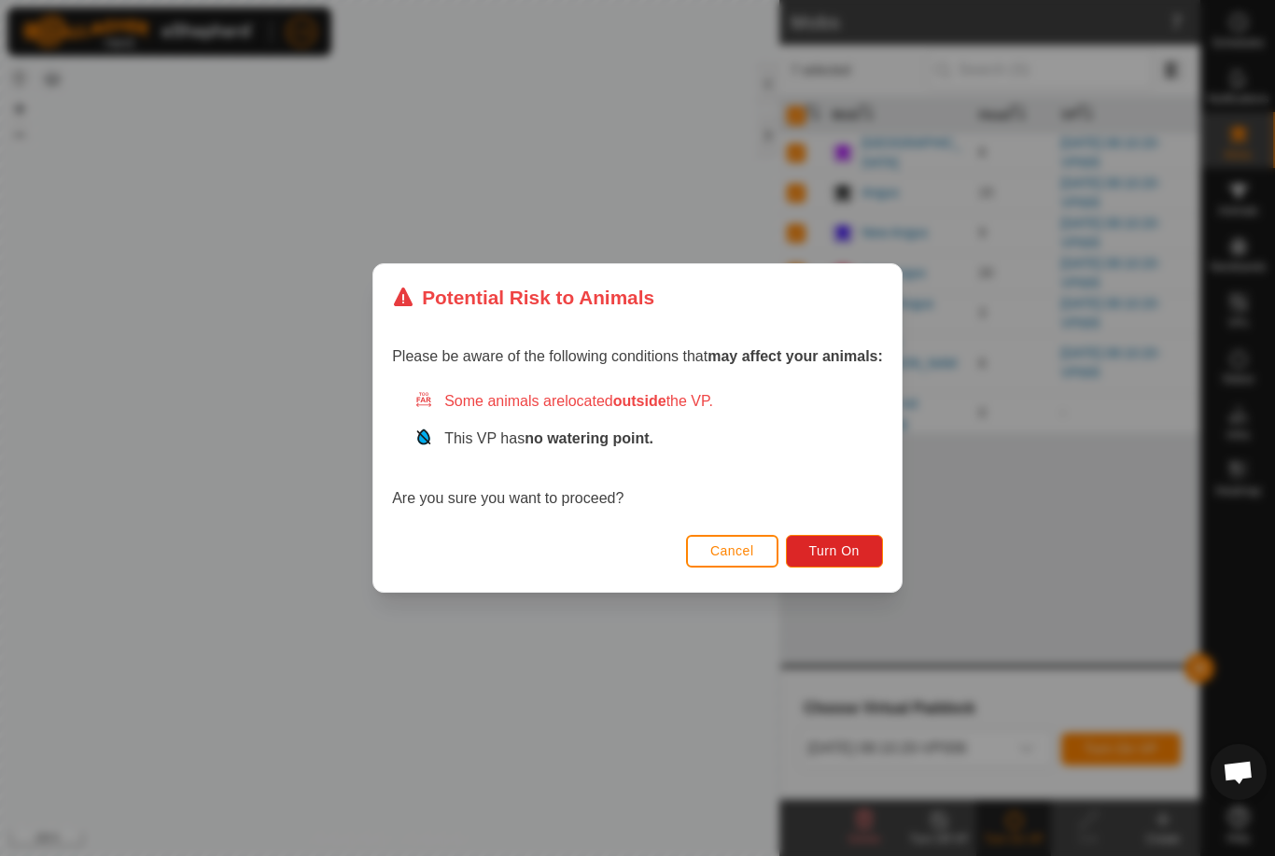
click at [845, 548] on span "Turn On" at bounding box center [834, 550] width 50 height 15
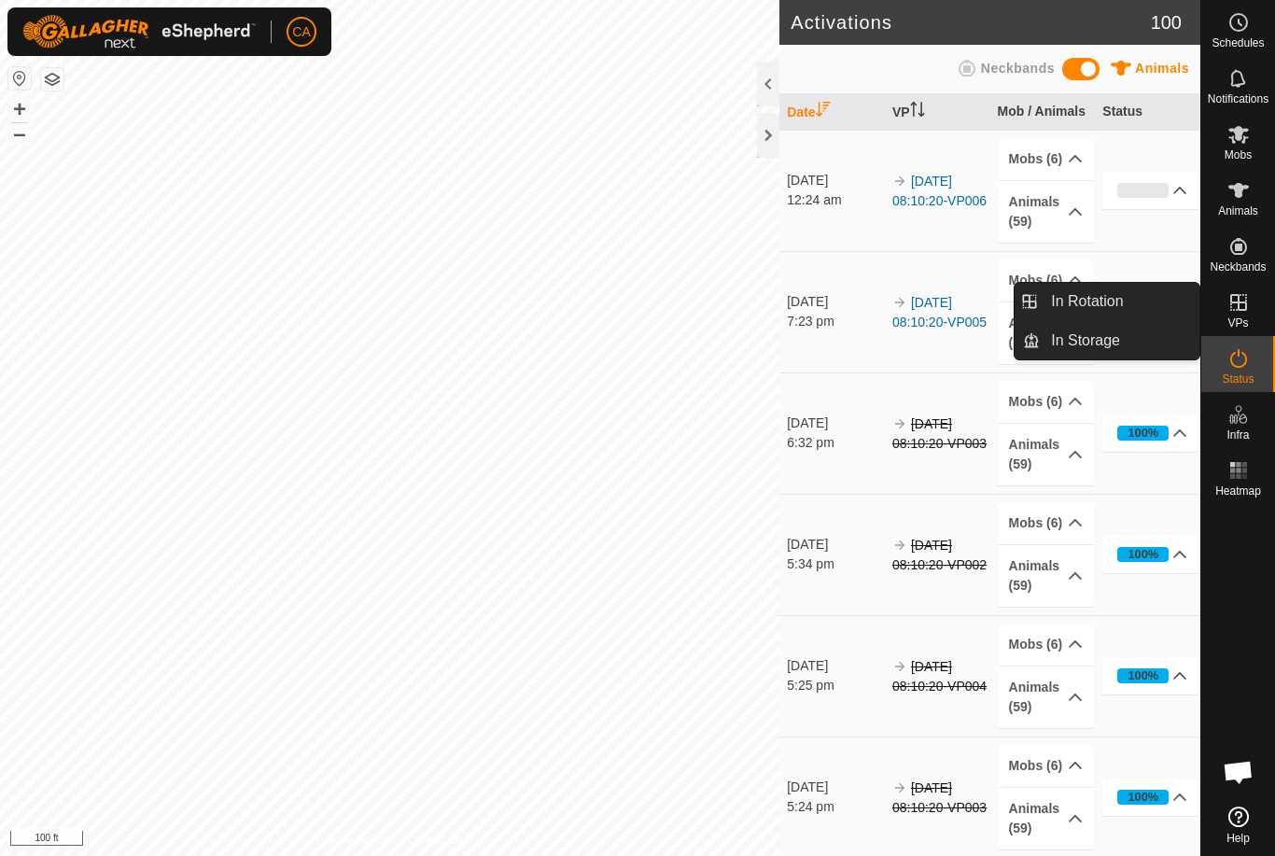
click at [1120, 295] on span "In Rotation" at bounding box center [1087, 301] width 72 height 22
